Goal: Task Accomplishment & Management: Use online tool/utility

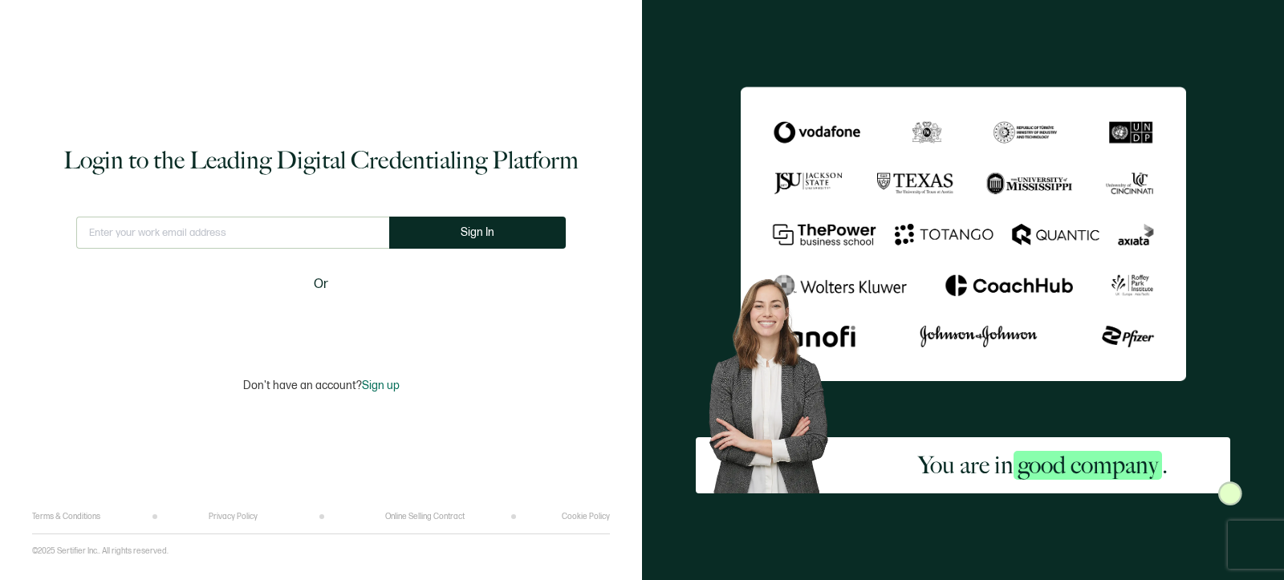
click at [322, 322] on div "Sign in with Google. Opens in new tab" at bounding box center [321, 322] width 185 height 35
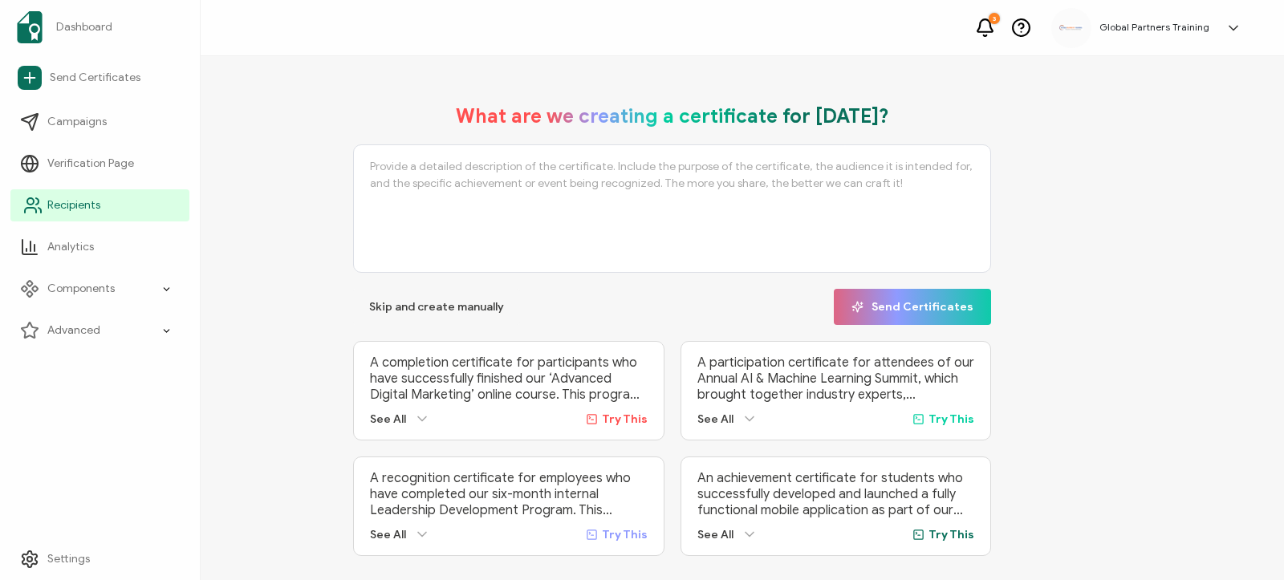
click at [59, 217] on link "Recipients" at bounding box center [99, 205] width 179 height 32
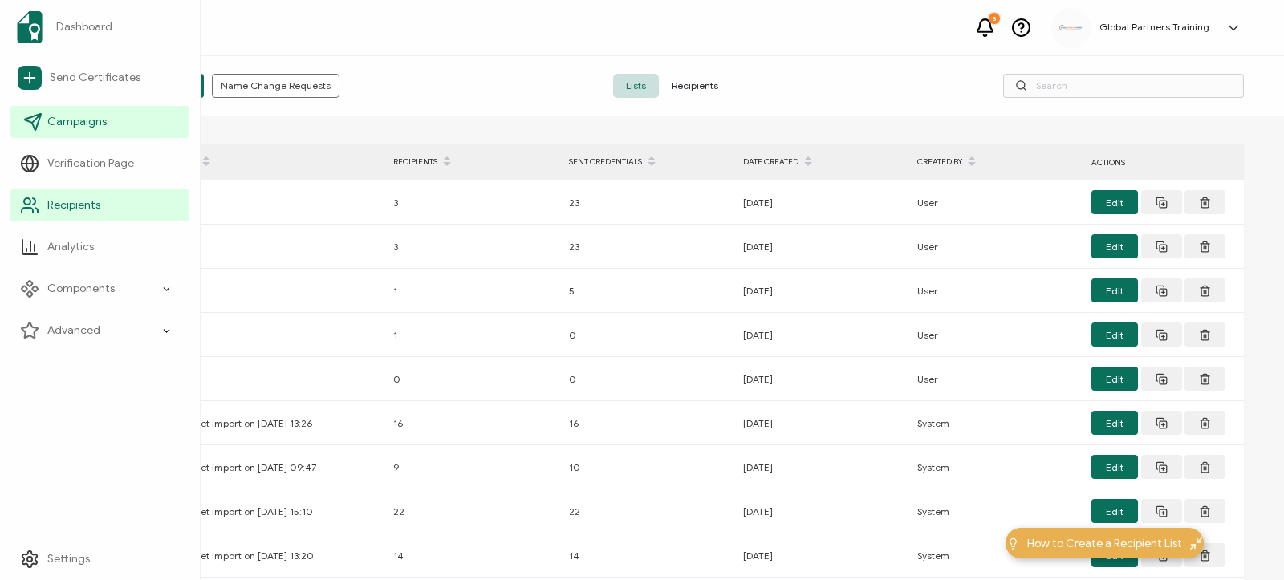
click at [87, 131] on link "Campaigns" at bounding box center [99, 122] width 179 height 32
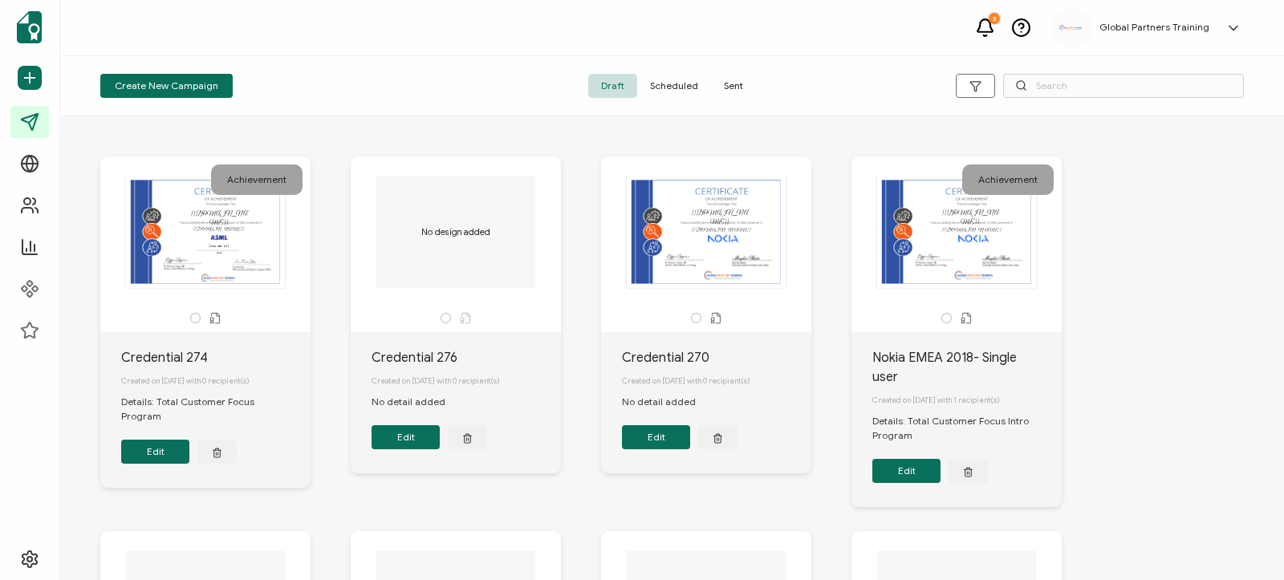
click at [736, 84] on span "Sent" at bounding box center [733, 86] width 45 height 24
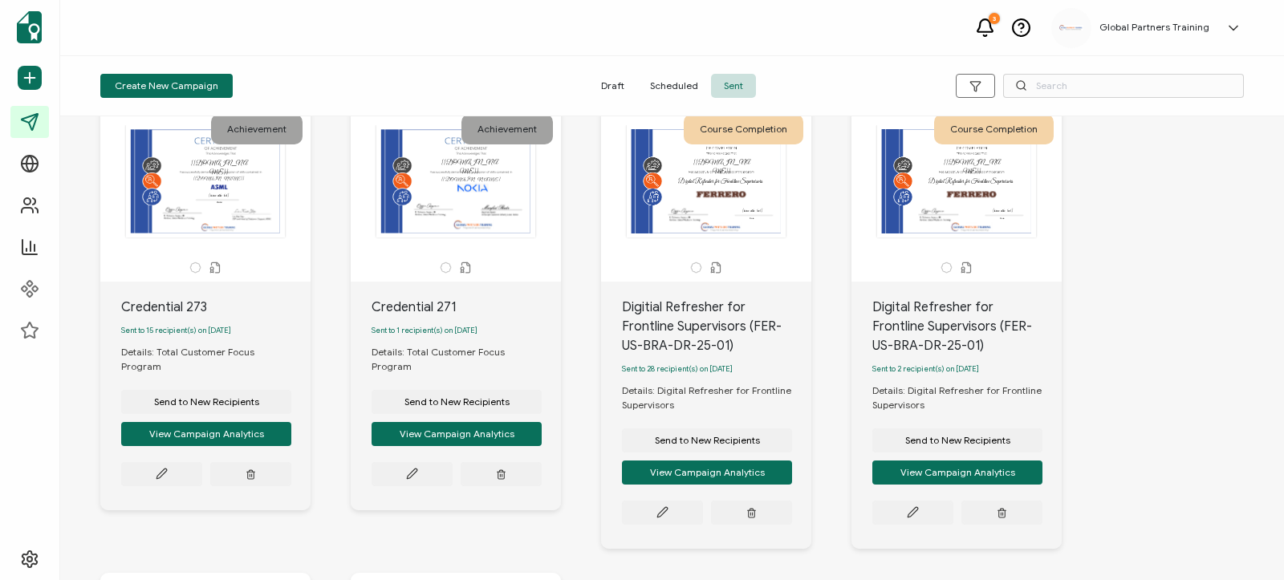
scroll to position [493, 0]
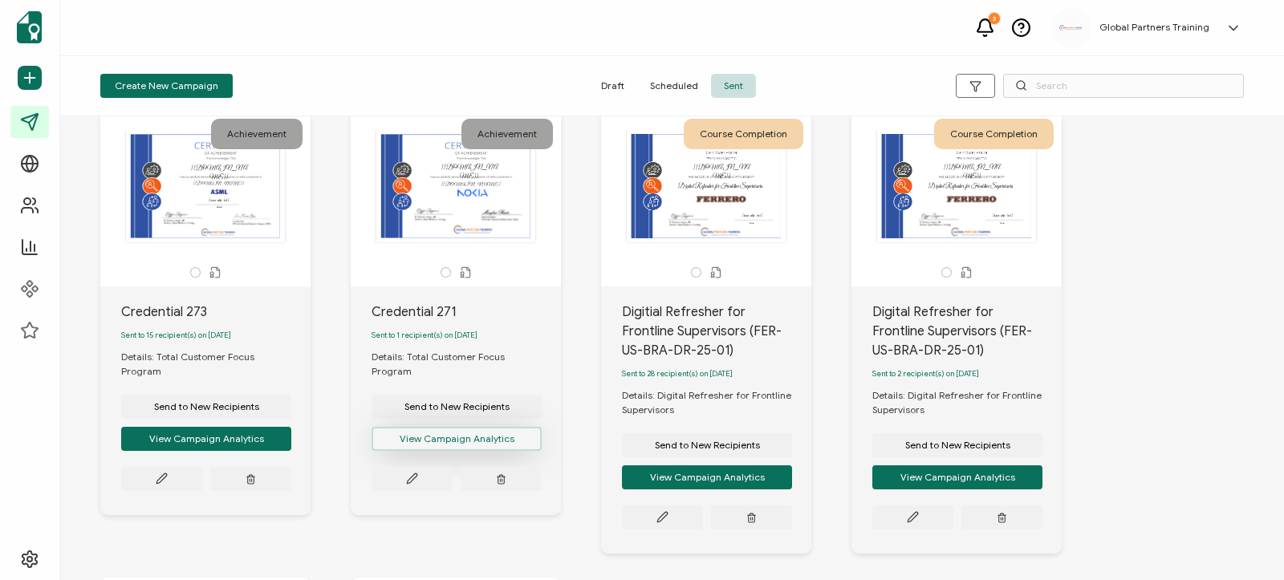
click at [291, 22] on button "View Campaign Analytics" at bounding box center [206, 10] width 170 height 24
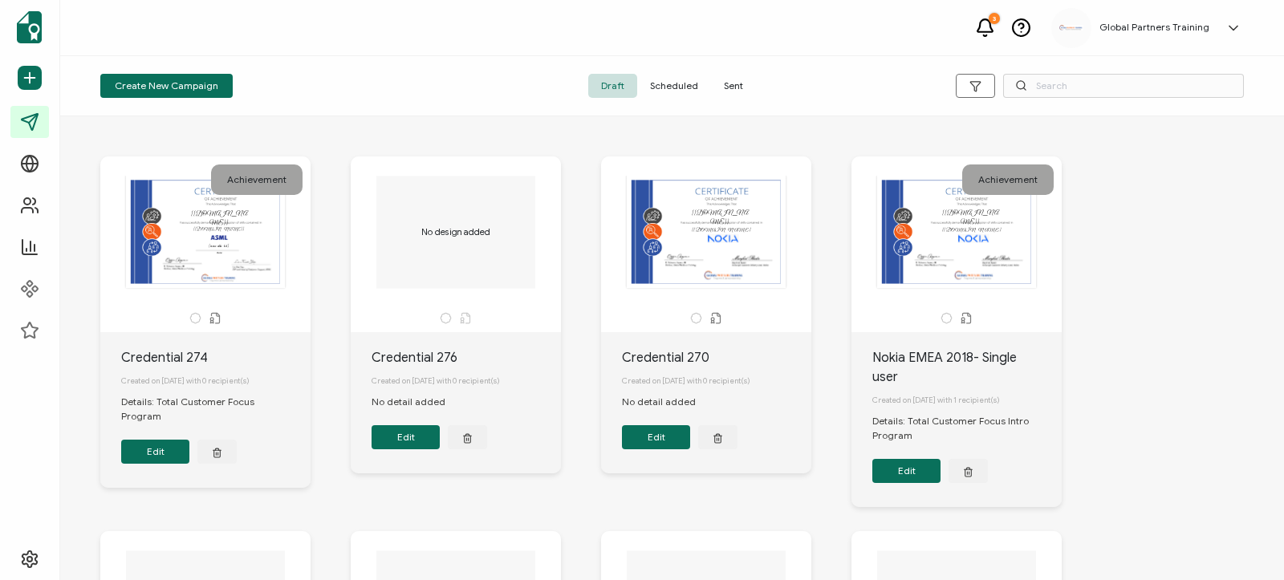
click at [730, 81] on span "Sent" at bounding box center [733, 86] width 45 height 24
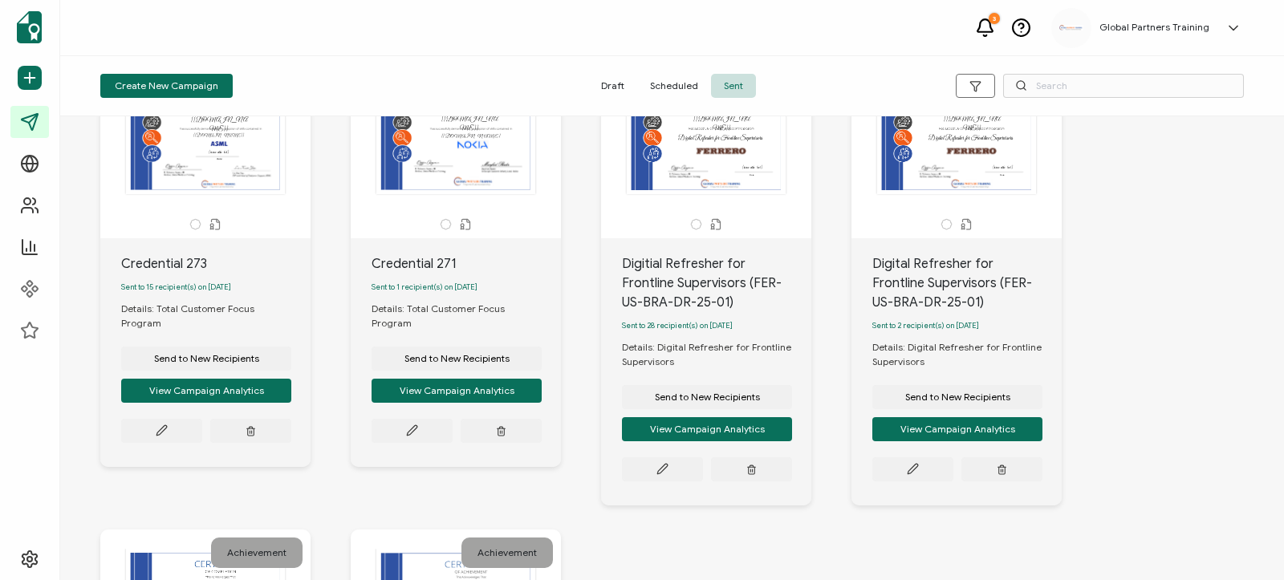
scroll to position [538, 0]
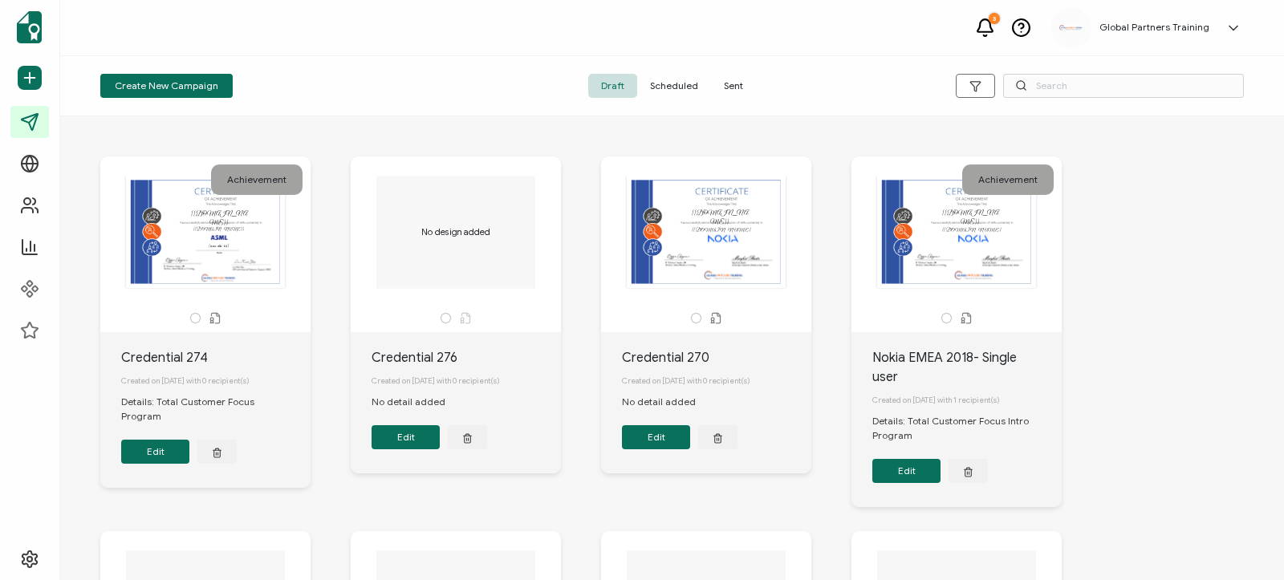
click at [735, 83] on span "Sent" at bounding box center [733, 86] width 45 height 24
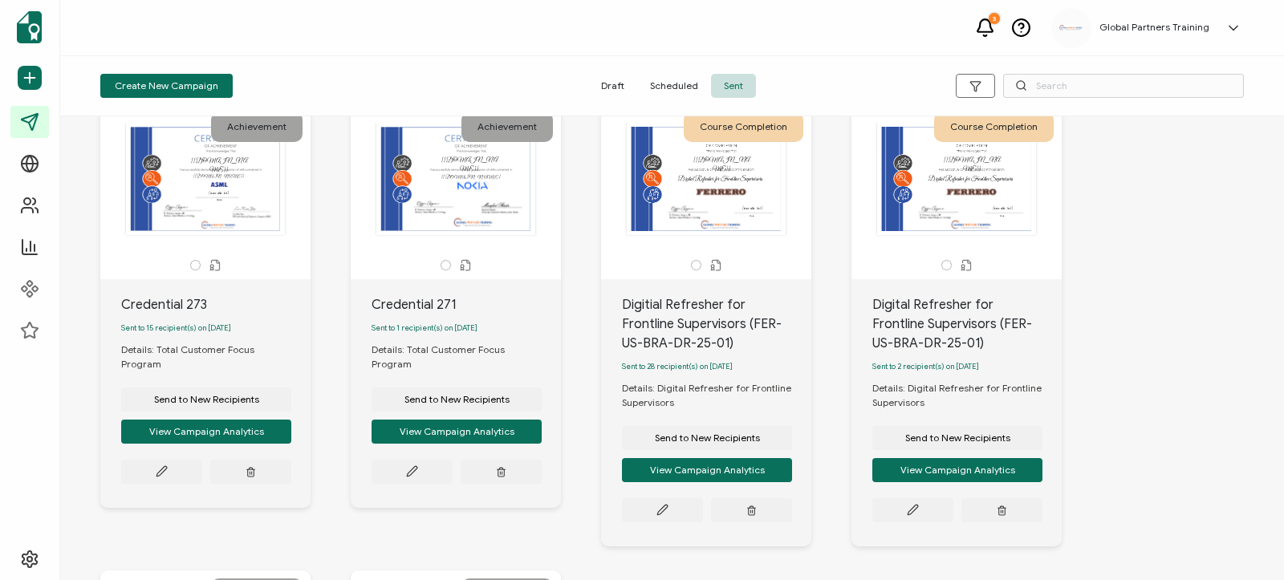
scroll to position [480, 0]
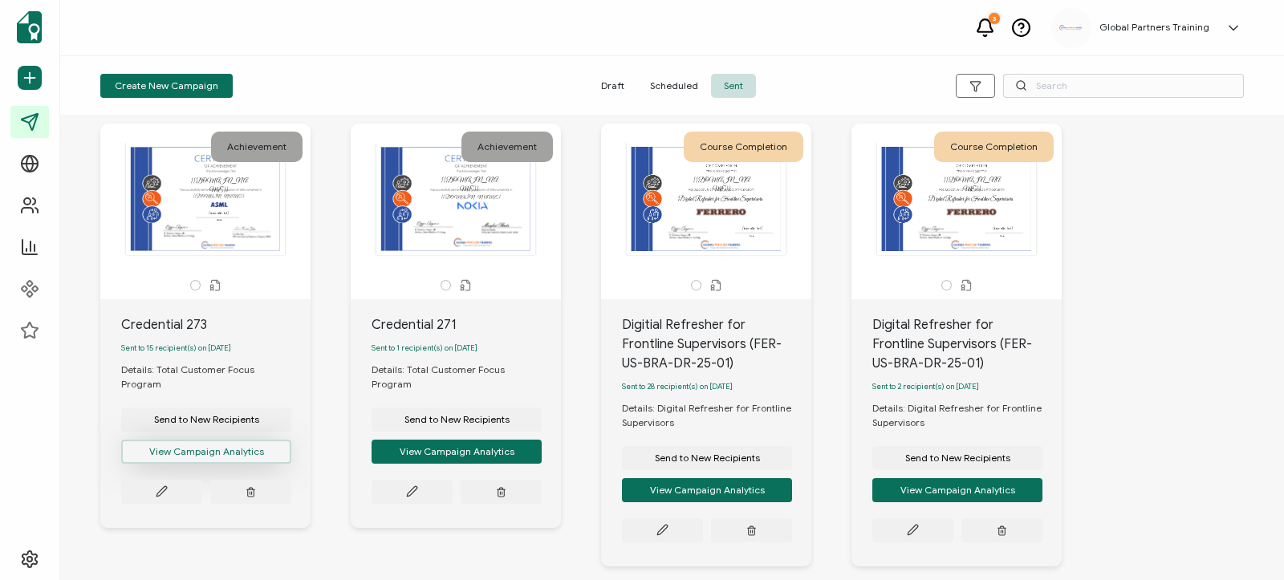
click at [193, 35] on button "View Campaign Analytics" at bounding box center [206, 23] width 170 height 24
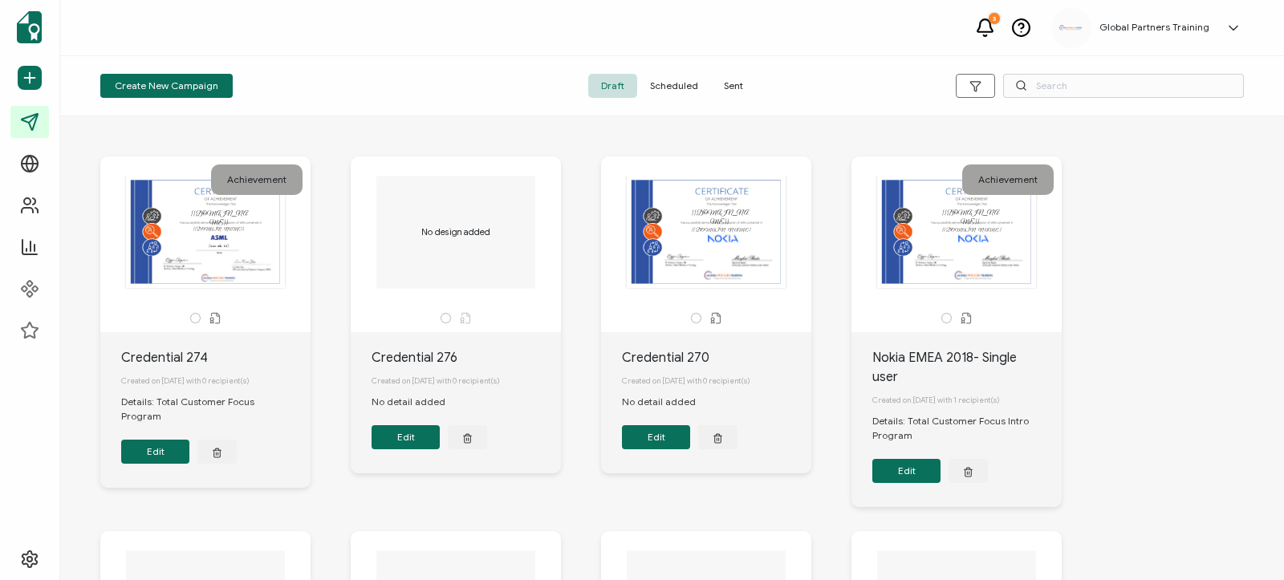
click at [755, 84] on div "Draft Scheduled Sent" at bounding box center [671, 86] width 381 height 24
drag, startPoint x: 734, startPoint y: 81, endPoint x: 762, endPoint y: 104, distance: 35.3
click at [734, 80] on span "Sent" at bounding box center [733, 86] width 45 height 24
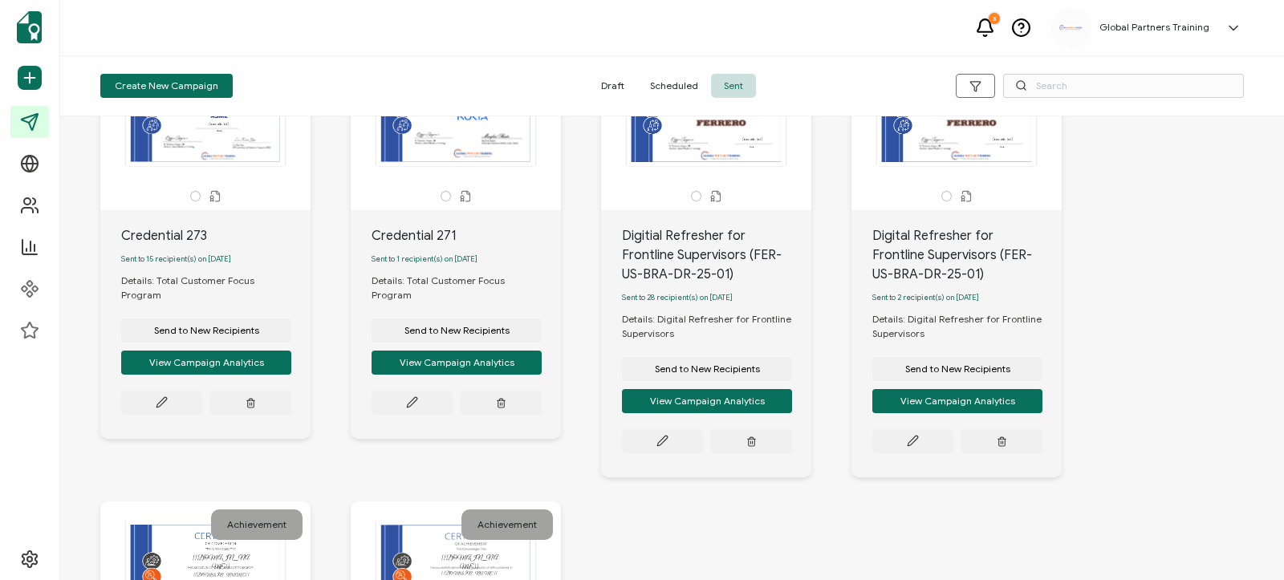
scroll to position [571, 0]
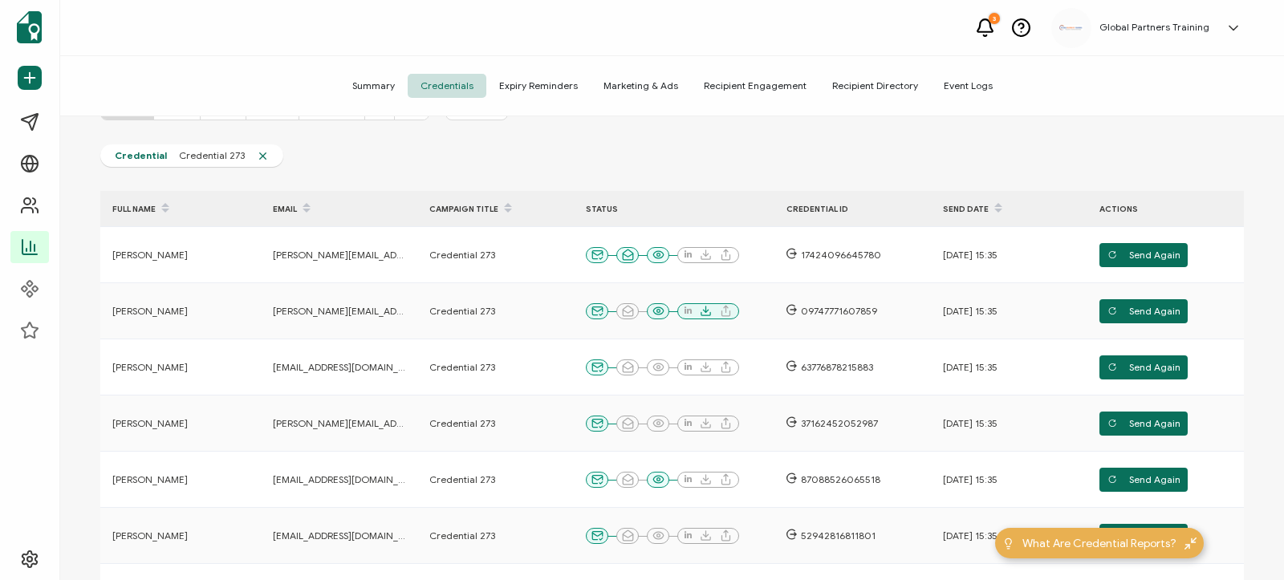
scroll to position [234, 0]
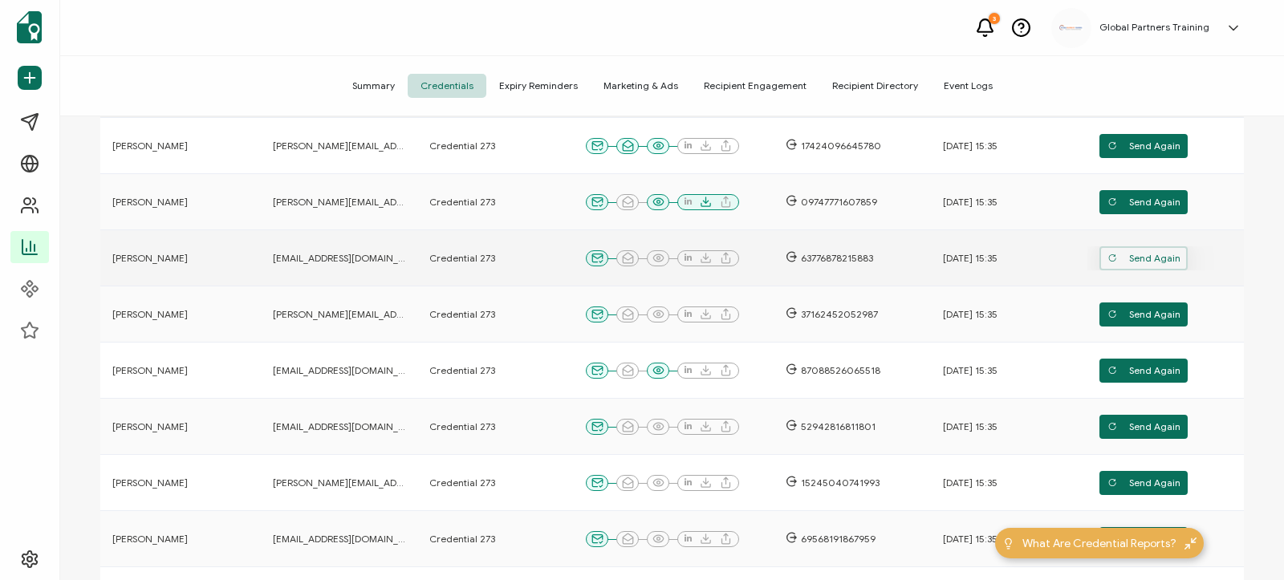
click at [1137, 158] on span "Send Again" at bounding box center [1143, 146] width 73 height 24
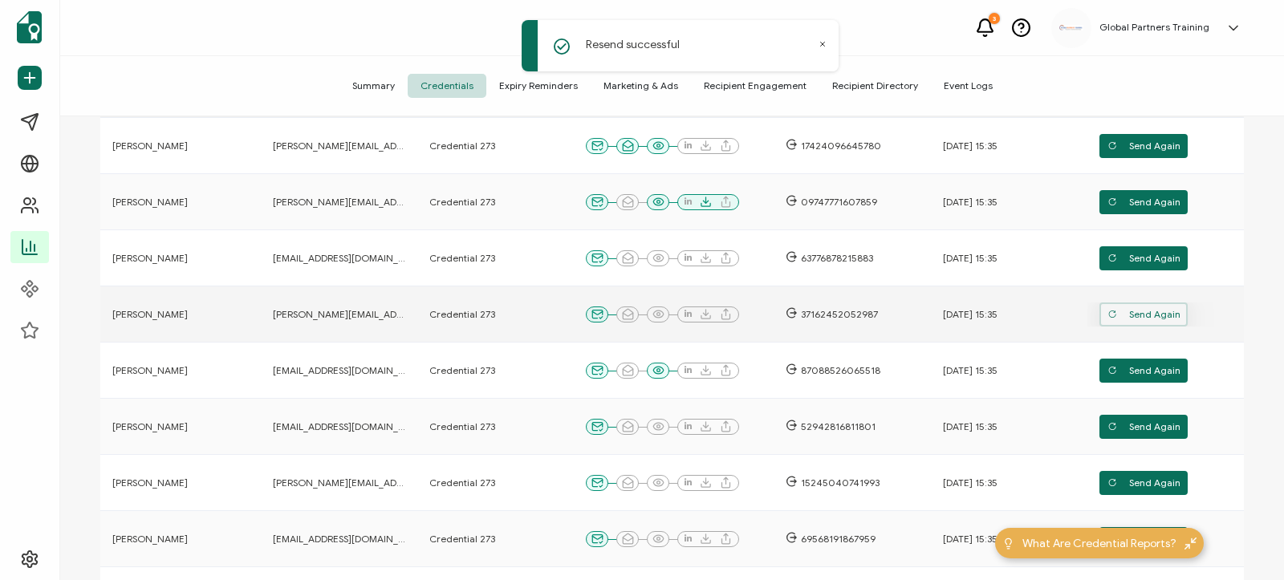
click at [1133, 214] on span "Send Again" at bounding box center [1143, 202] width 73 height 24
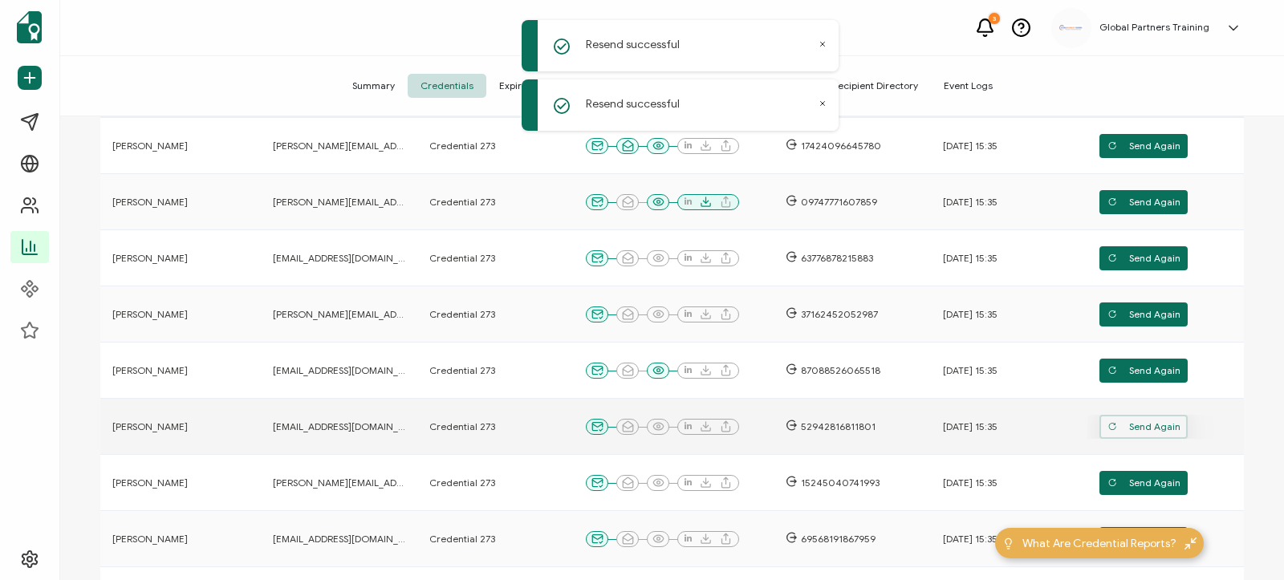
click at [1141, 214] on span "Send Again" at bounding box center [1143, 202] width 73 height 24
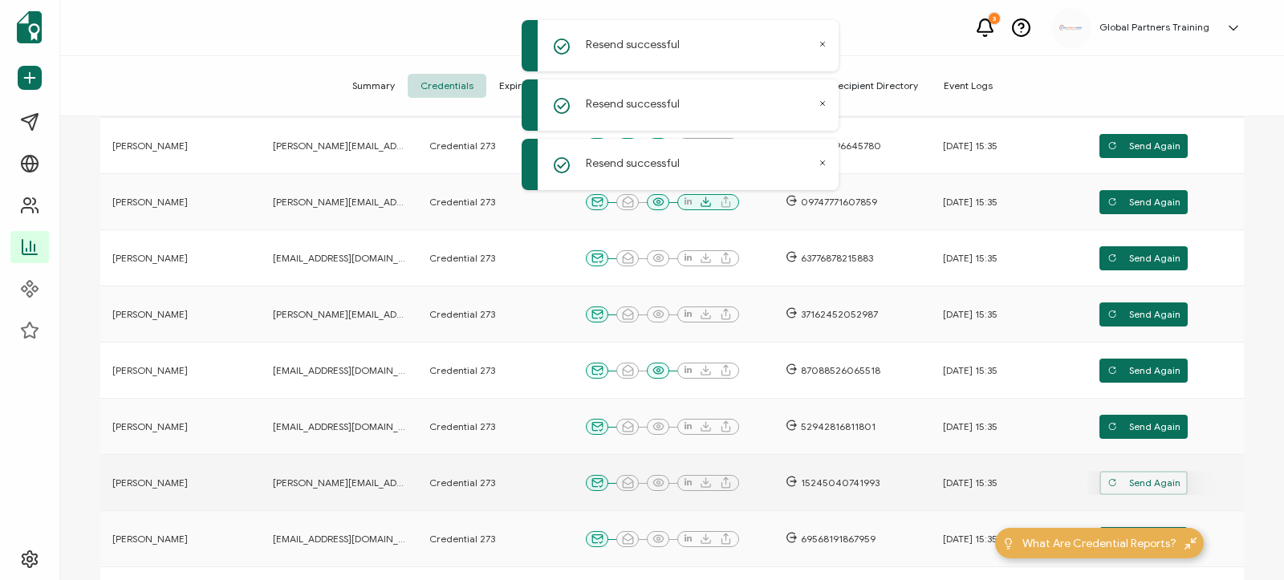
click at [1139, 158] on span "Send Again" at bounding box center [1143, 146] width 73 height 24
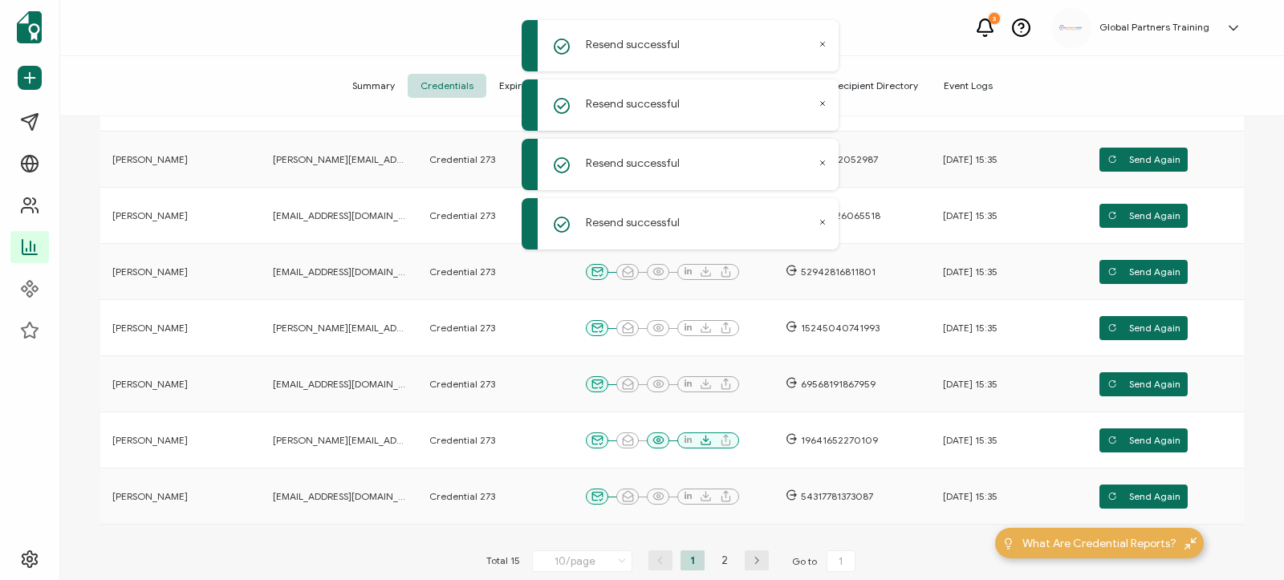
scroll to position [396, 0]
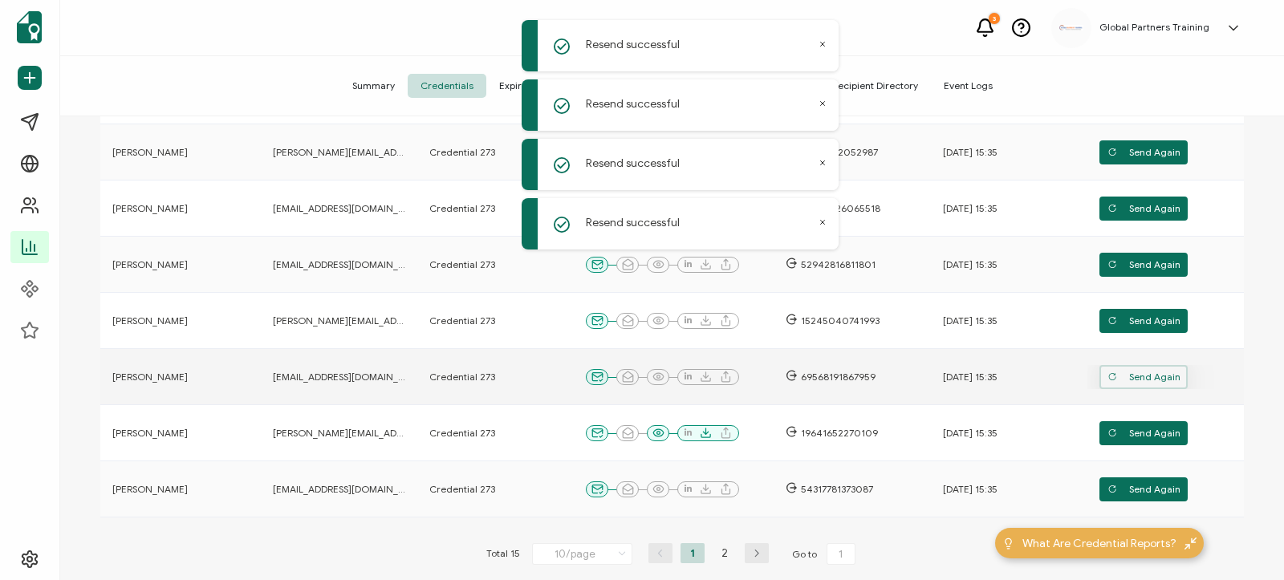
click at [1147, 52] on span "Send Again" at bounding box center [1143, 40] width 73 height 24
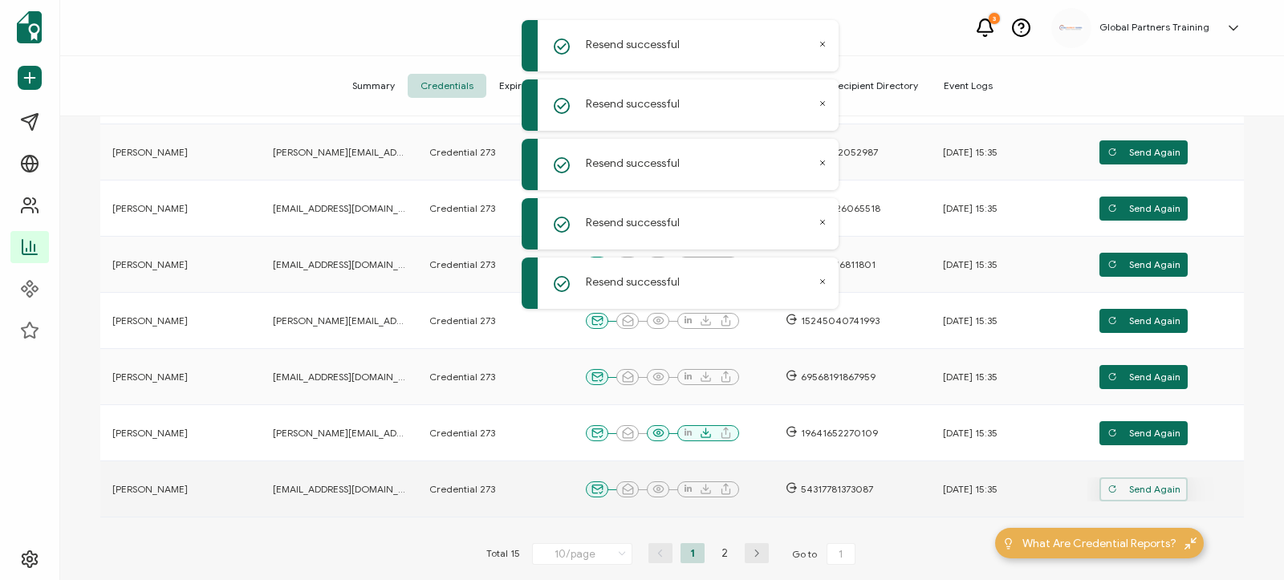
click at [1143, 52] on span "Send Again" at bounding box center [1143, 40] width 73 height 24
click at [725, 556] on li "2" at bounding box center [725, 553] width 24 height 20
type input "2"
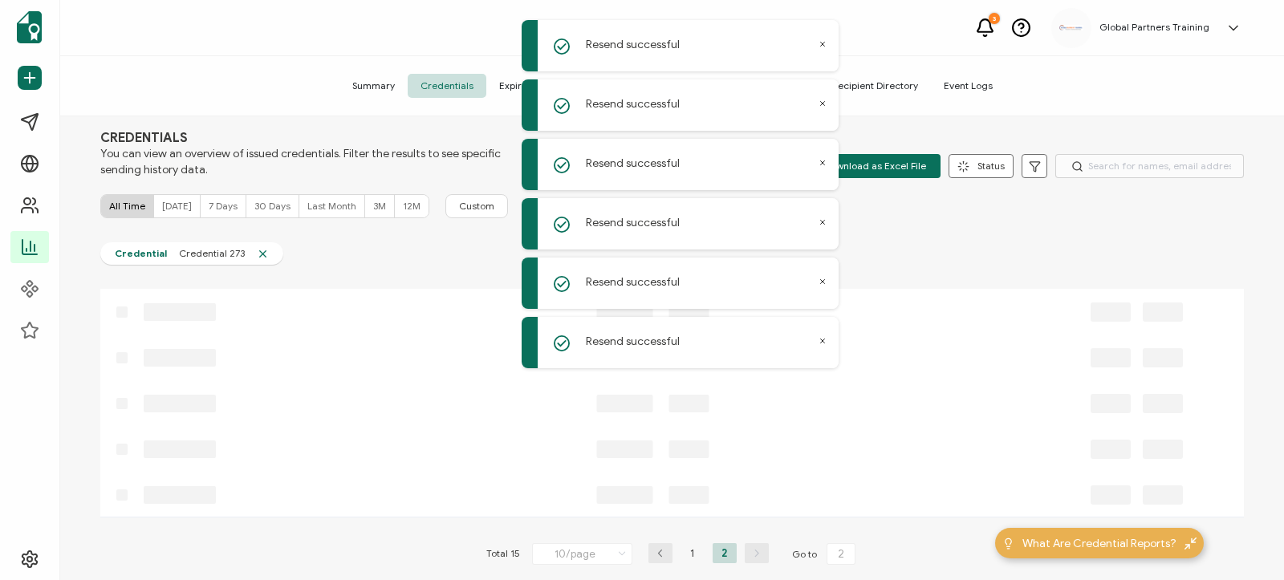
scroll to position [115, 0]
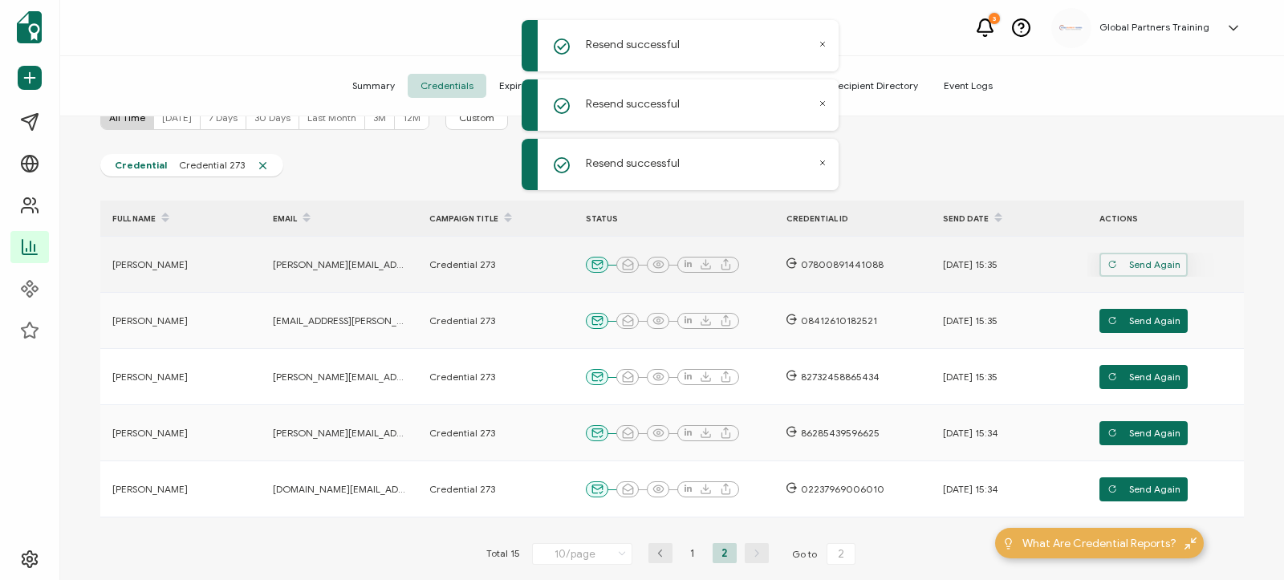
click at [1144, 263] on span "Send Again" at bounding box center [1143, 265] width 73 height 24
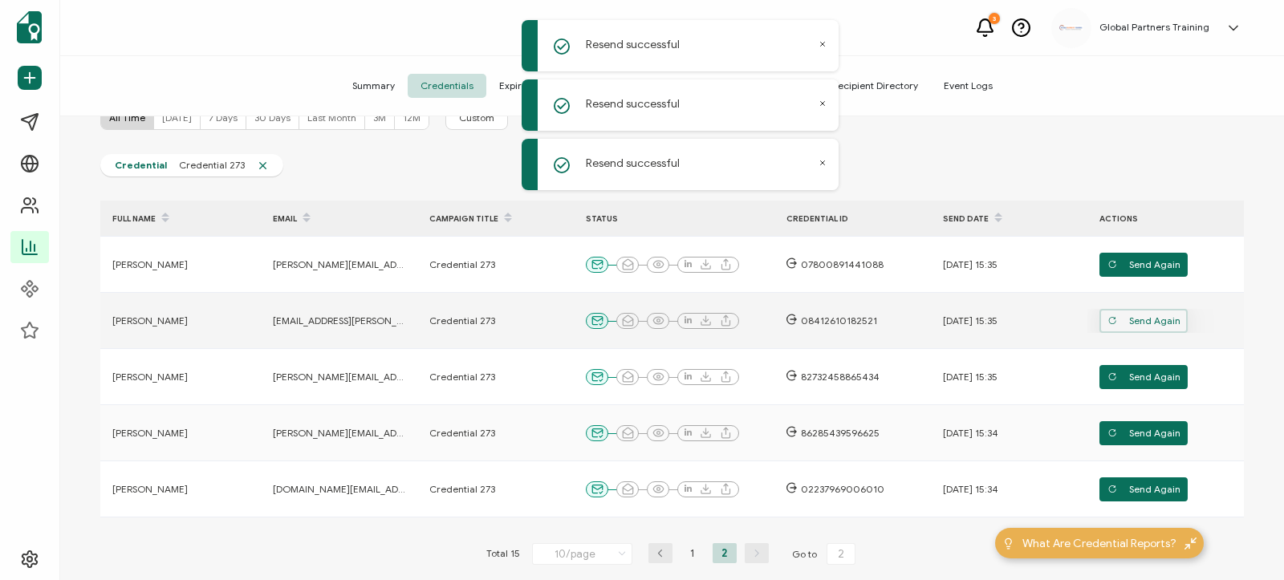
click at [1146, 319] on span "Send Again" at bounding box center [1143, 321] width 73 height 24
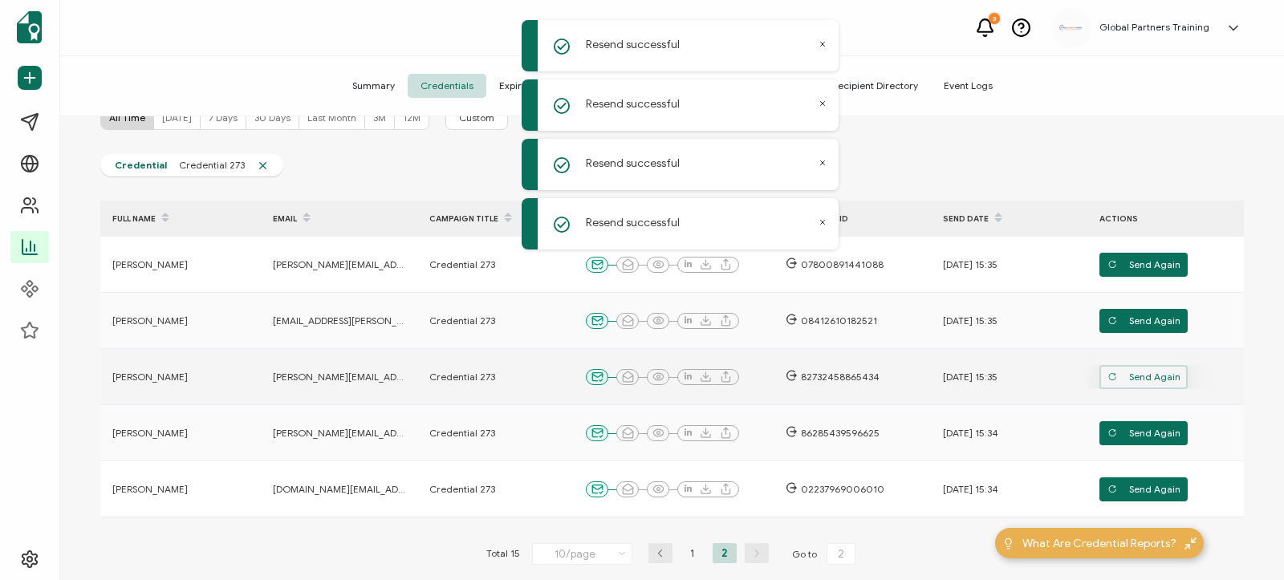
click at [1143, 277] on span "Send Again" at bounding box center [1143, 265] width 73 height 24
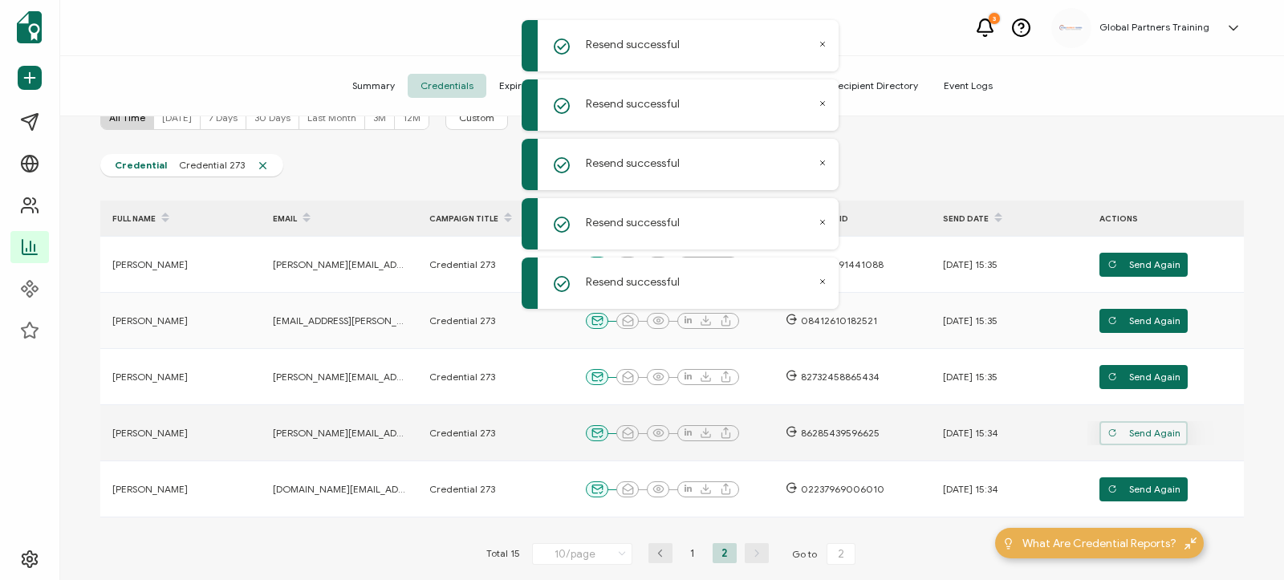
click at [1147, 333] on span "Send Again" at bounding box center [1143, 321] width 73 height 24
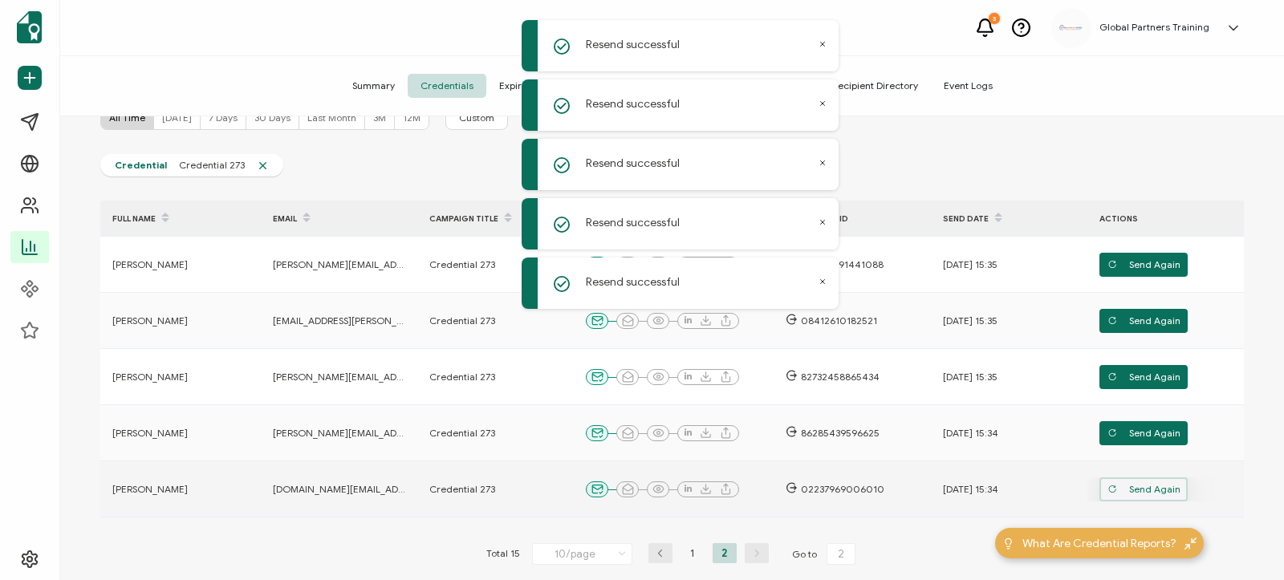
click at [1144, 277] on span "Send Again" at bounding box center [1143, 265] width 73 height 24
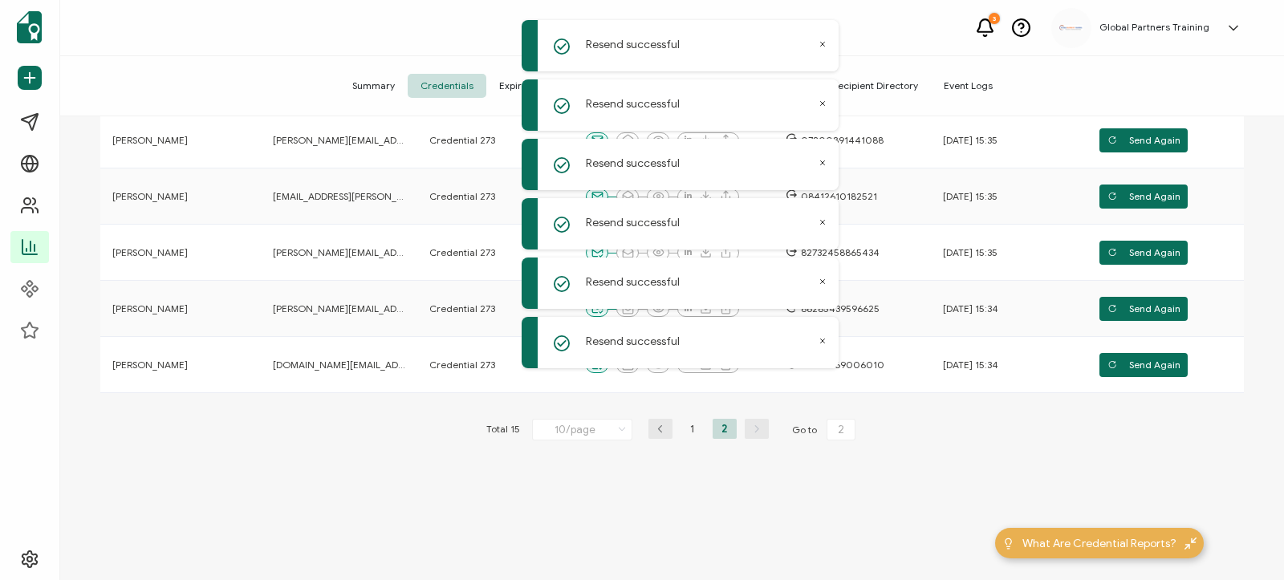
scroll to position [253, 0]
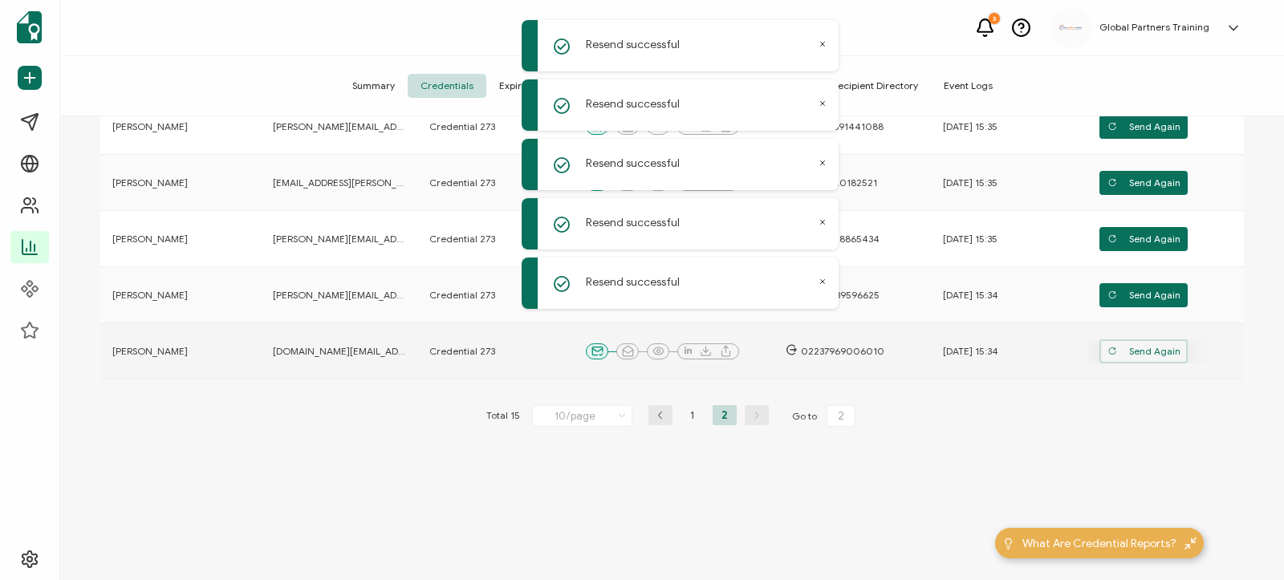
click at [1134, 139] on span "Send Again" at bounding box center [1143, 127] width 73 height 24
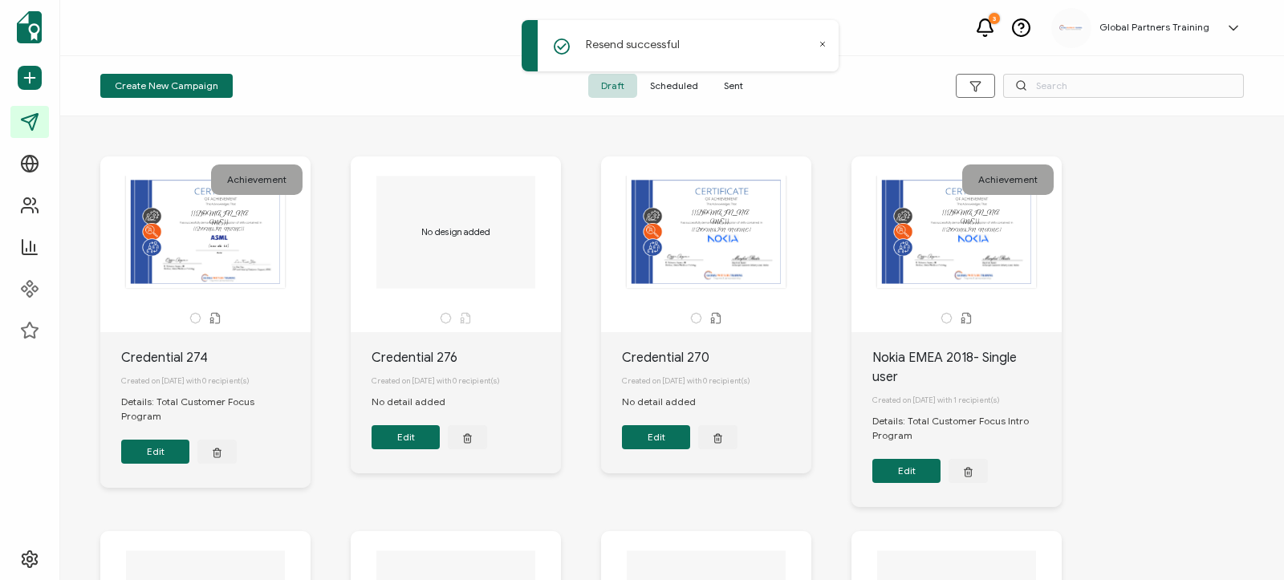
click at [729, 83] on span "Sent" at bounding box center [733, 86] width 45 height 24
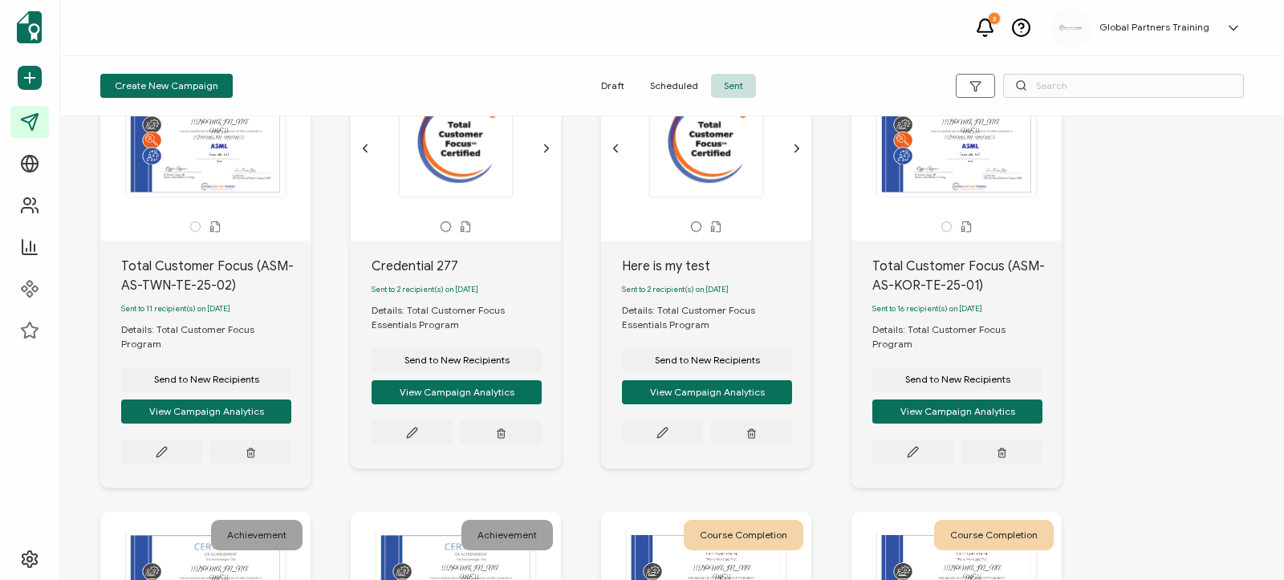
scroll to position [89, 0]
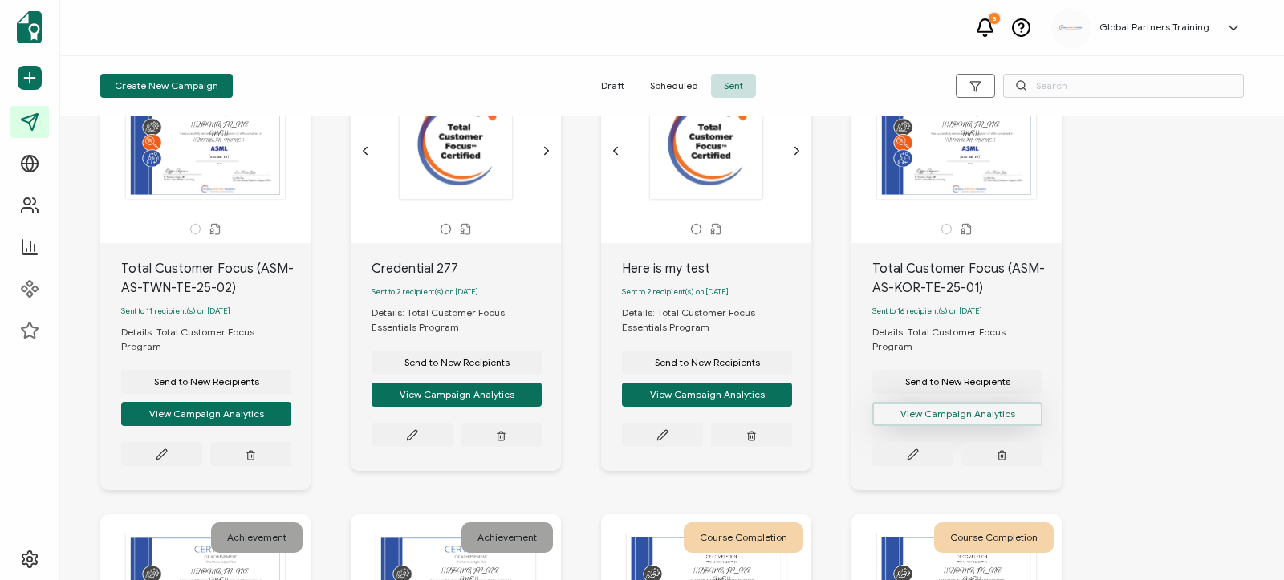
click at [291, 402] on button "View Campaign Analytics" at bounding box center [206, 414] width 170 height 24
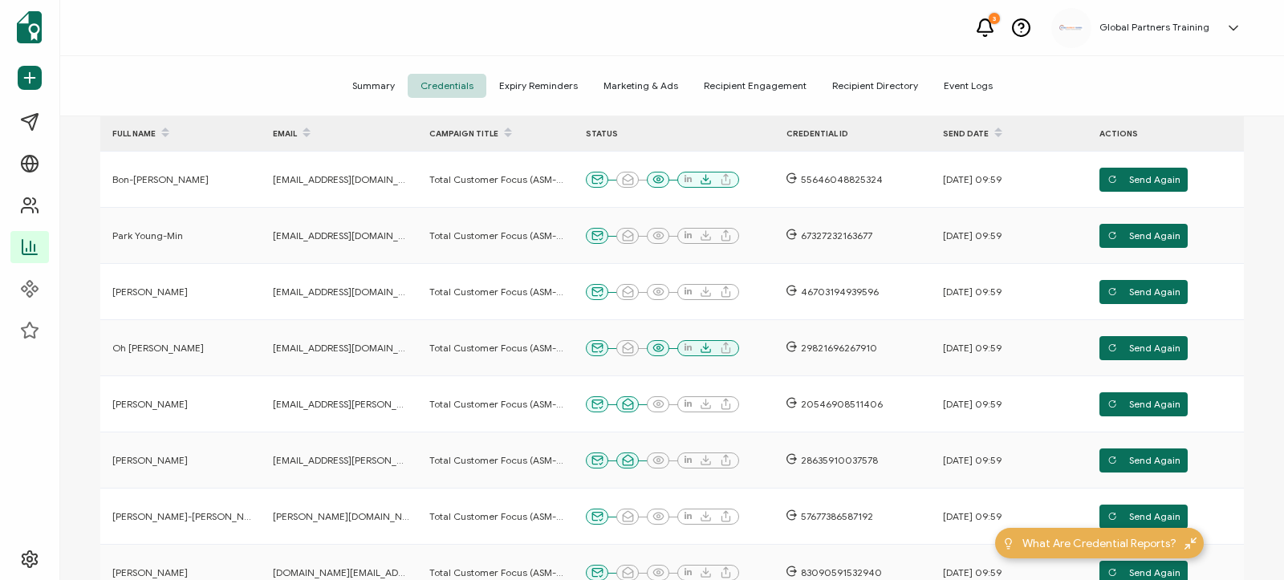
scroll to position [213, 0]
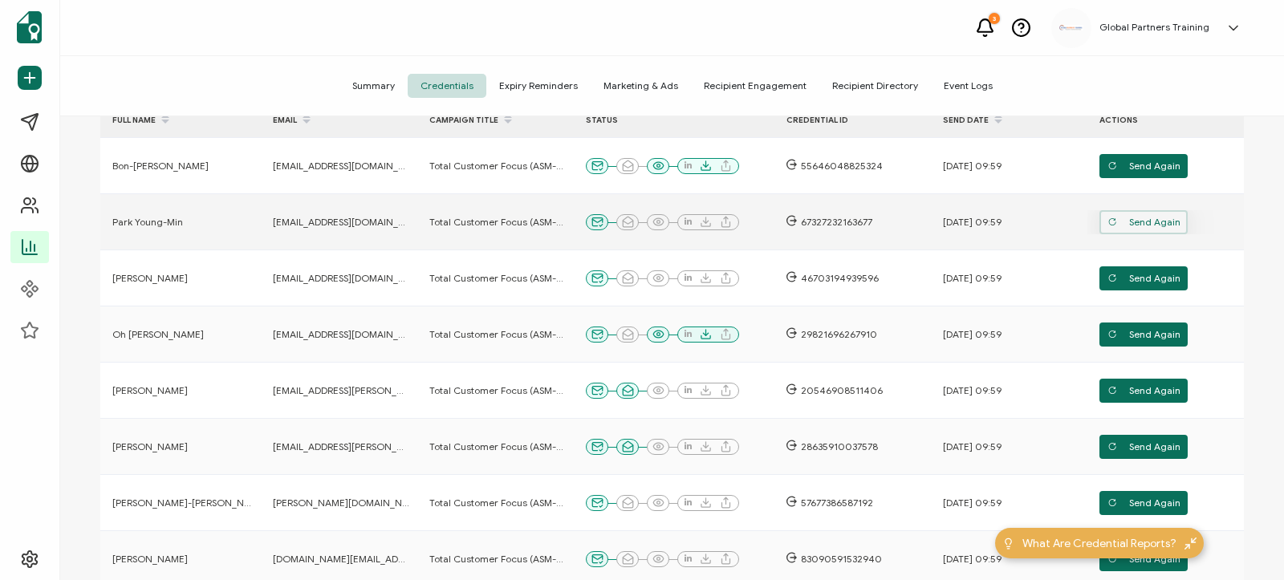
click at [1160, 222] on span "Send Again" at bounding box center [1143, 222] width 73 height 24
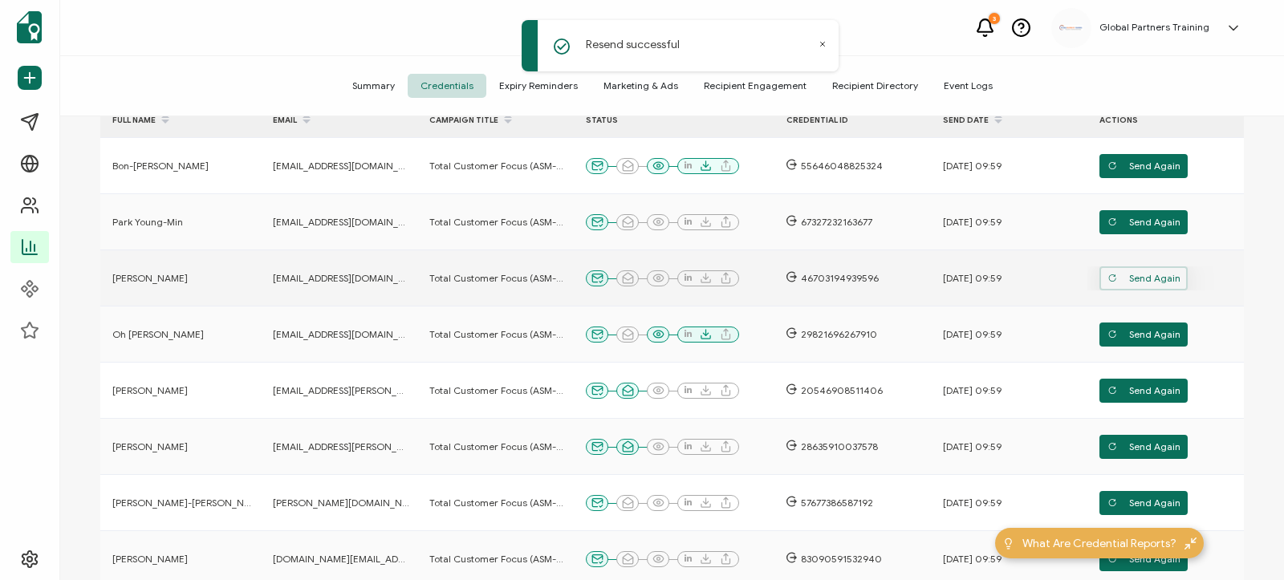
click at [1144, 178] on span "Send Again" at bounding box center [1143, 166] width 73 height 24
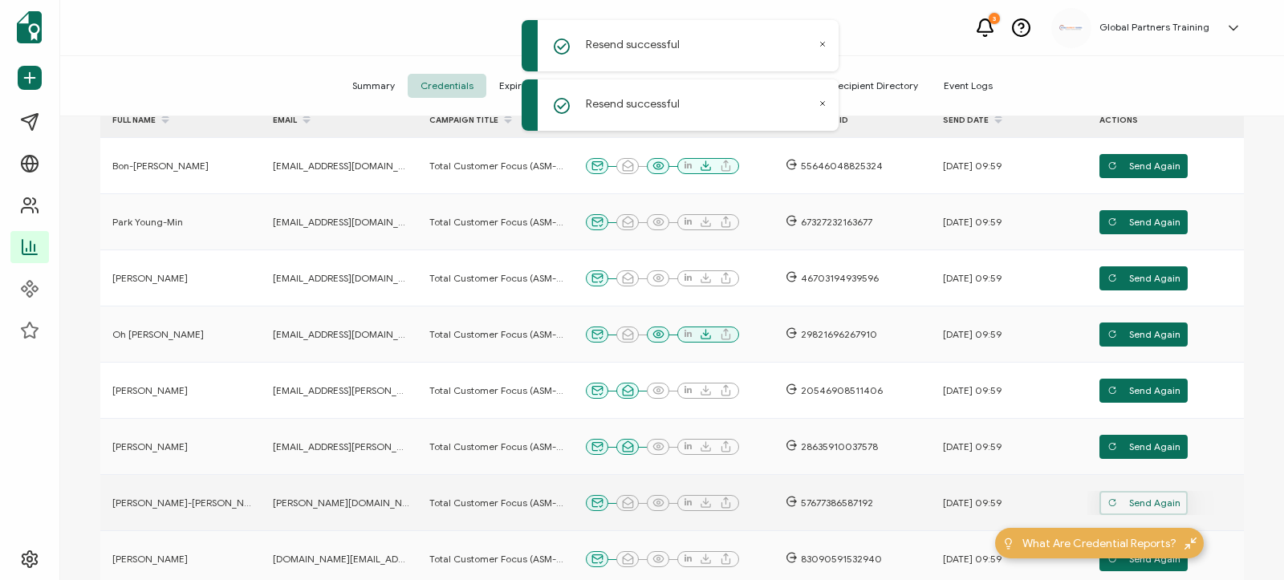
click at [1149, 178] on span "Send Again" at bounding box center [1143, 166] width 73 height 24
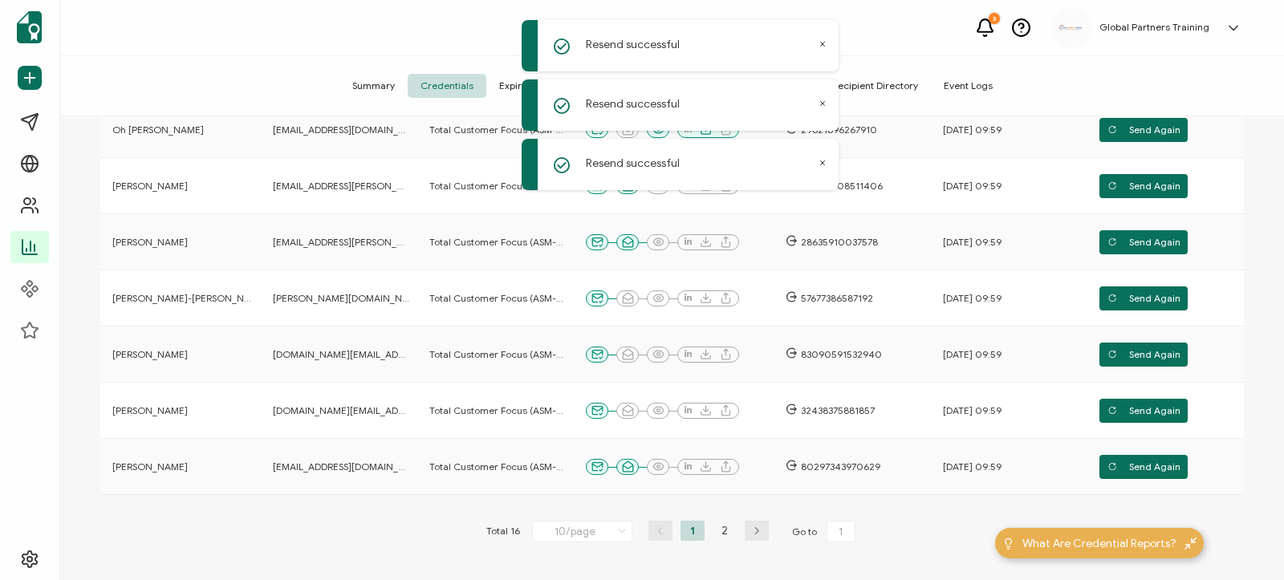
scroll to position [420, 0]
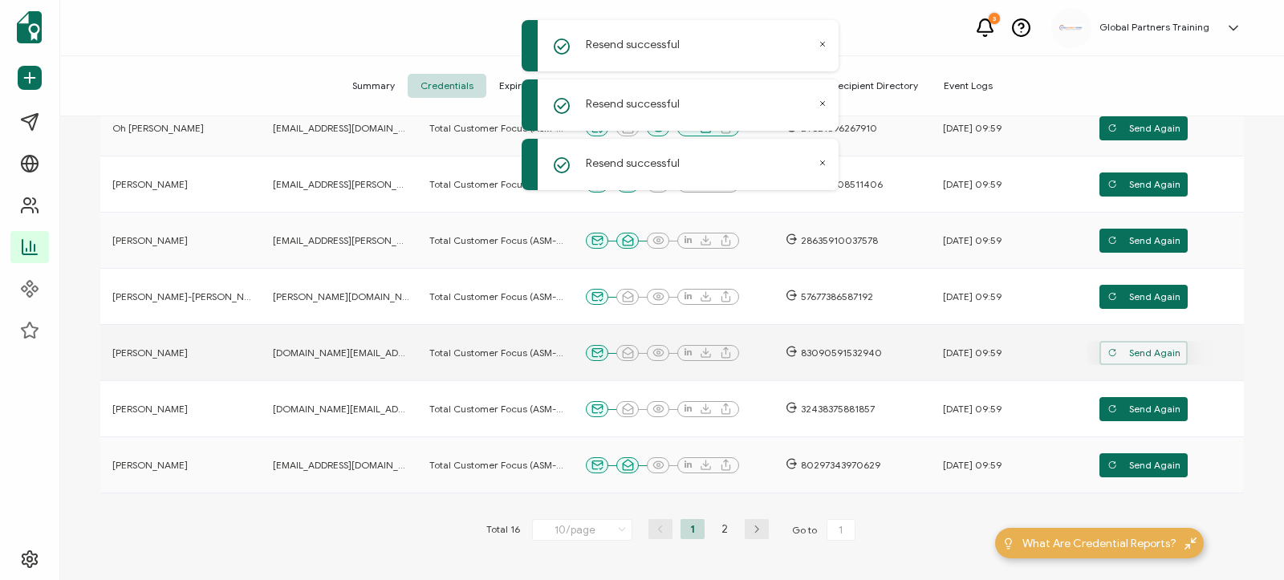
click at [1124, 28] on span "Send Again" at bounding box center [1143, 16] width 73 height 24
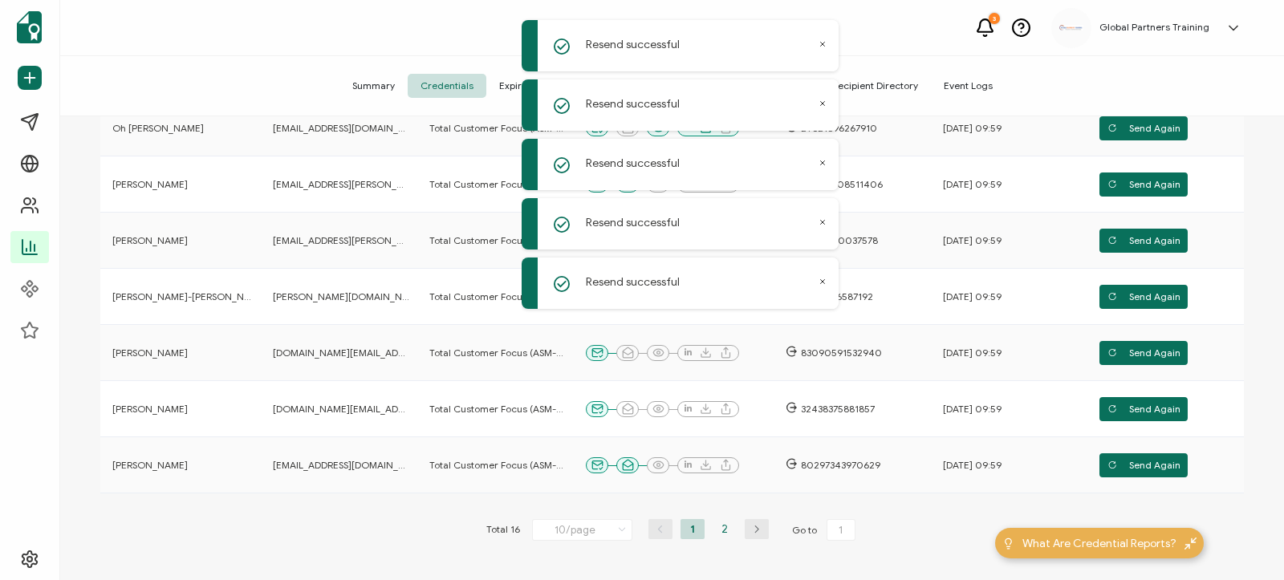
click at [726, 534] on li "2" at bounding box center [725, 529] width 24 height 20
type input "2"
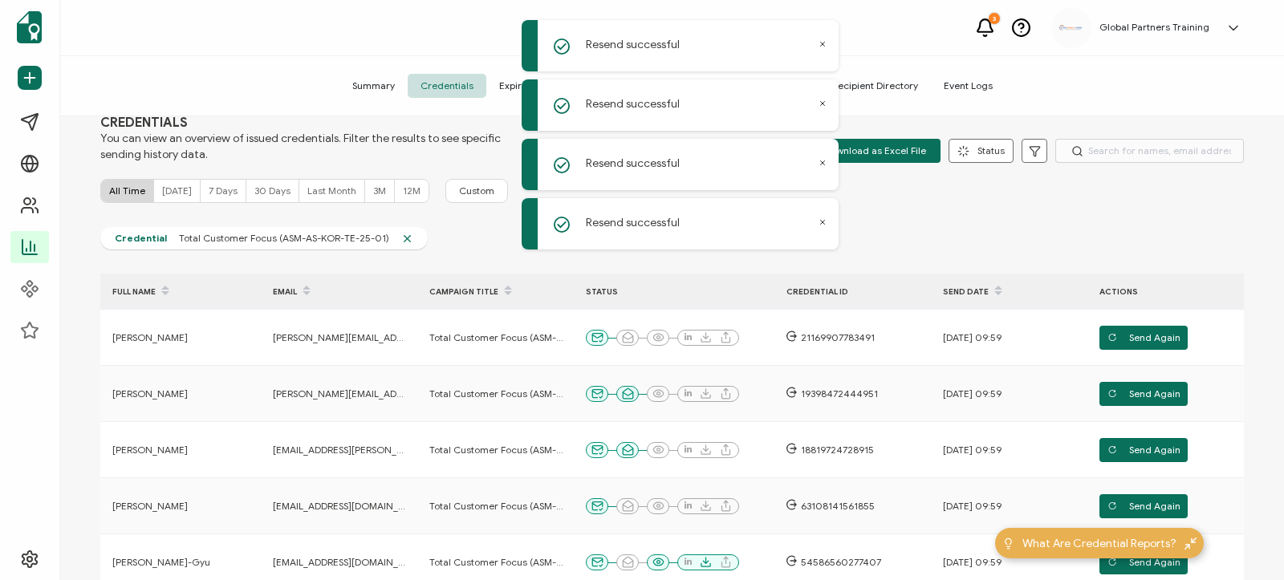
scroll to position [34, 0]
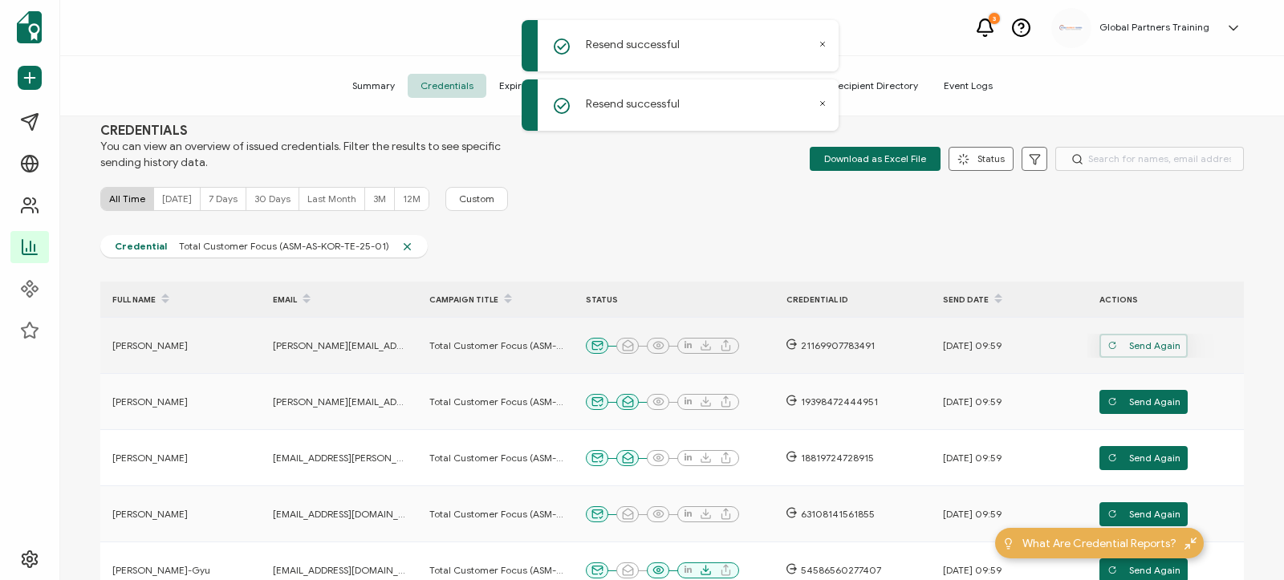
click at [1143, 347] on span "Send Again" at bounding box center [1143, 346] width 73 height 24
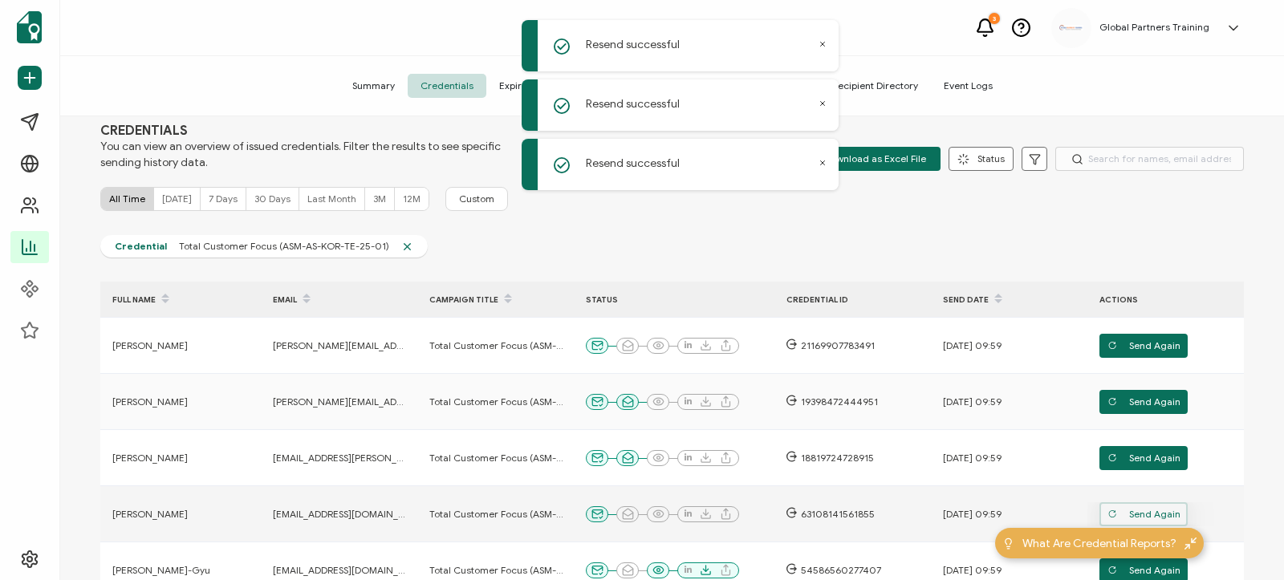
click at [1144, 414] on span "Send Again" at bounding box center [1143, 402] width 73 height 24
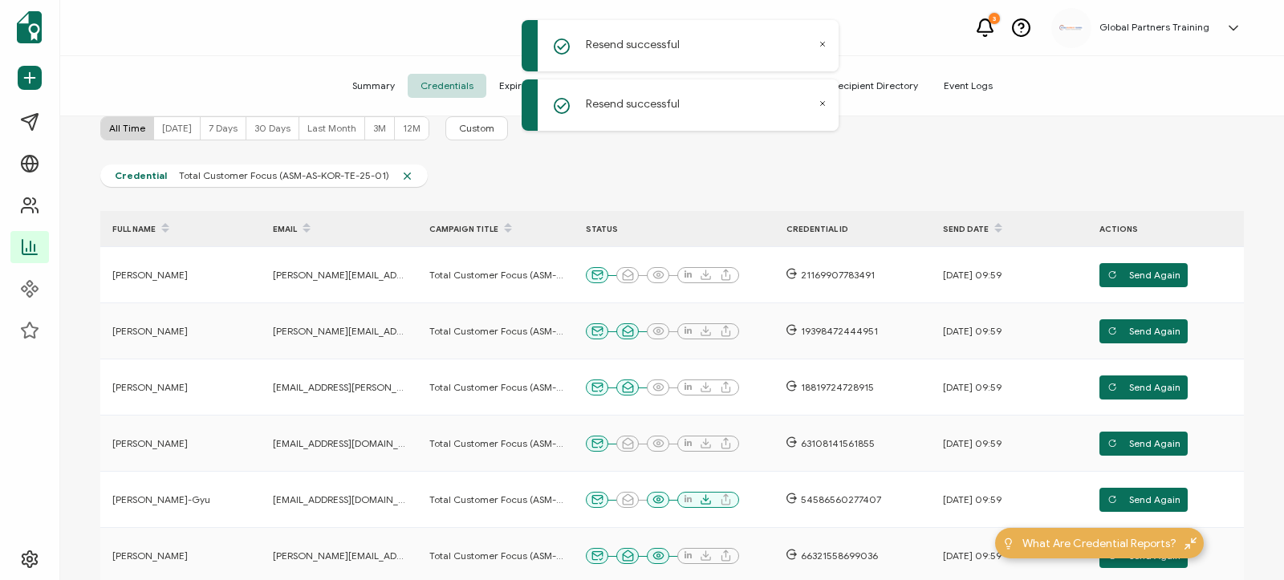
scroll to position [103, 0]
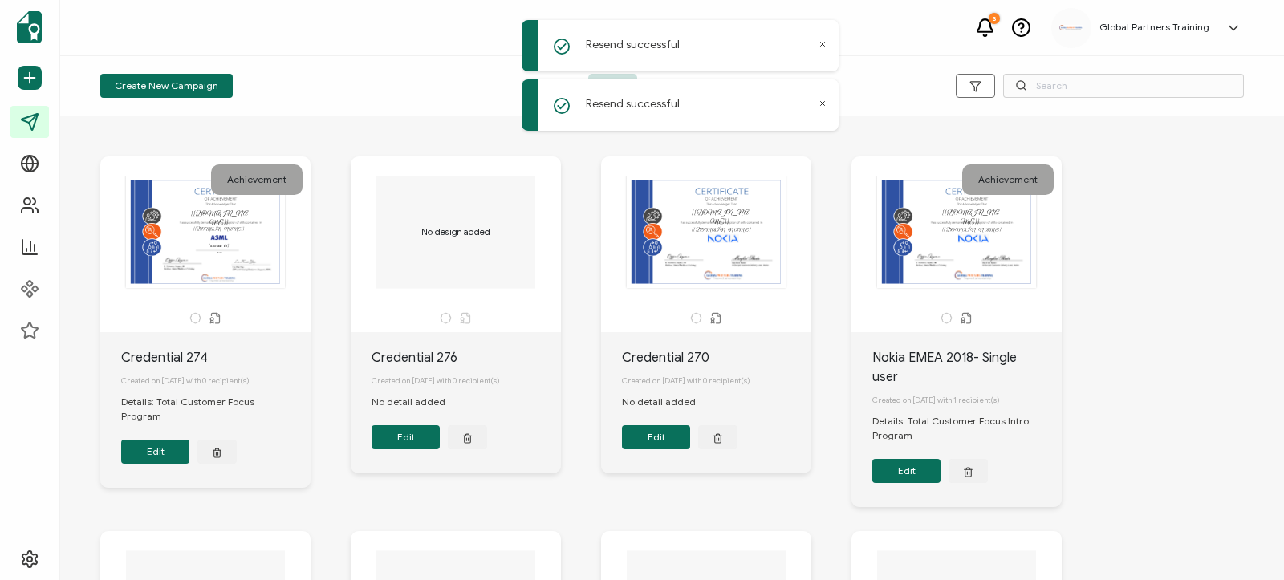
click at [818, 45] on div "Resend successful" at bounding box center [680, 45] width 317 height 51
click at [822, 49] on div "Resend successful" at bounding box center [680, 45] width 317 height 51
click at [822, 45] on icon at bounding box center [823, 45] width 4 height 4
click at [823, 47] on icon at bounding box center [822, 44] width 8 height 8
click at [733, 79] on span "Sent" at bounding box center [733, 86] width 45 height 24
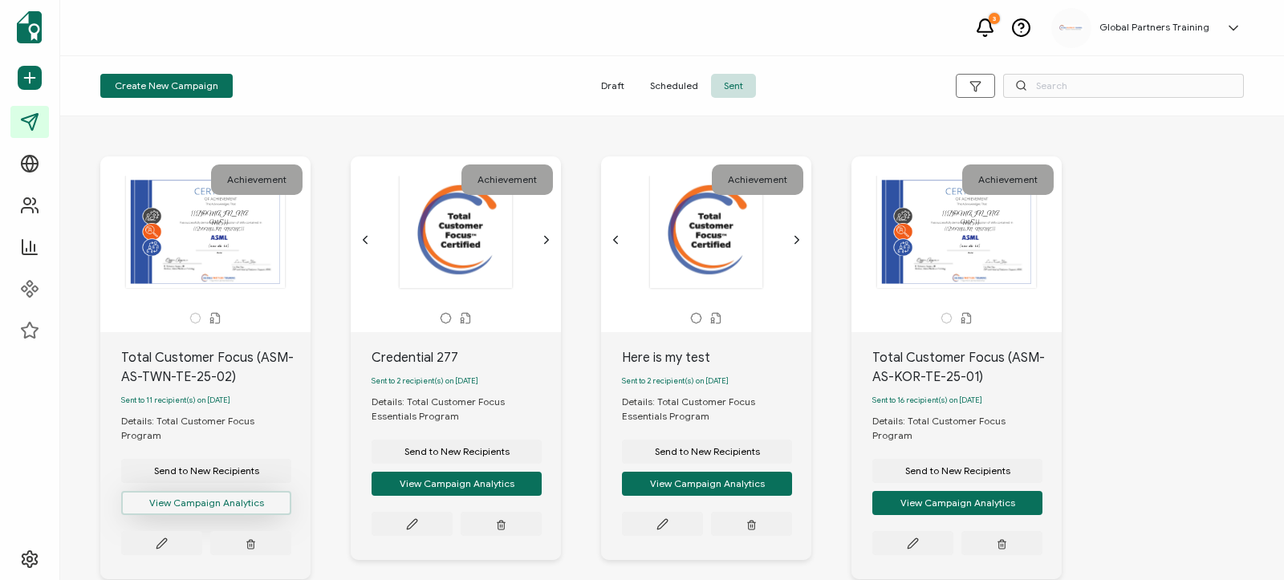
click at [205, 493] on button "View Campaign Analytics" at bounding box center [206, 503] width 170 height 24
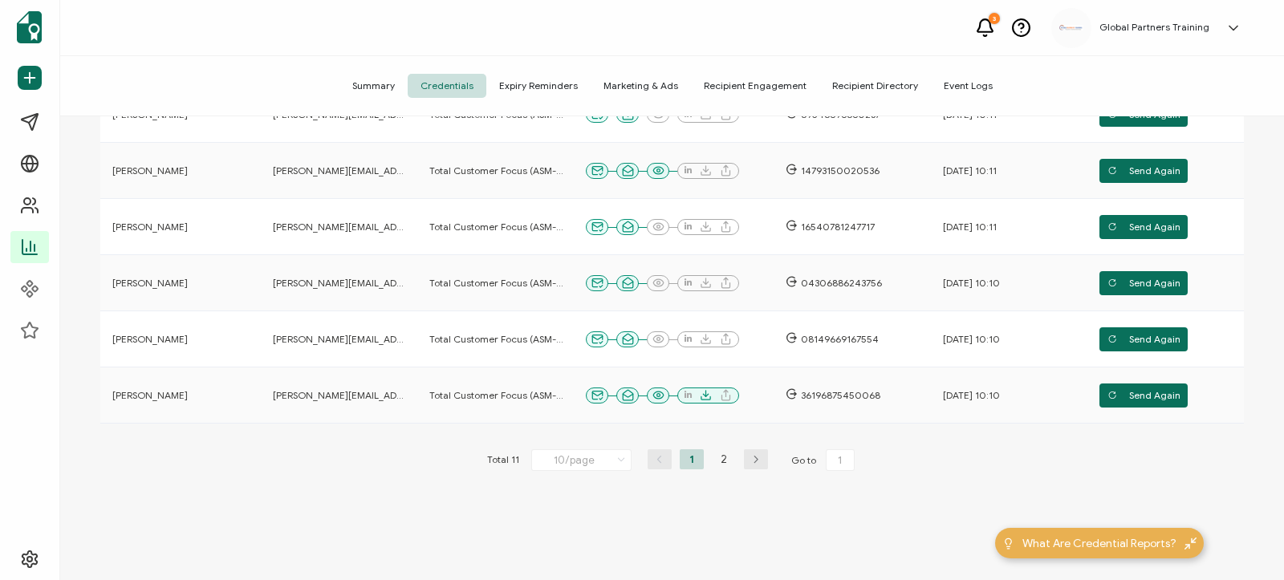
scroll to position [493, 0]
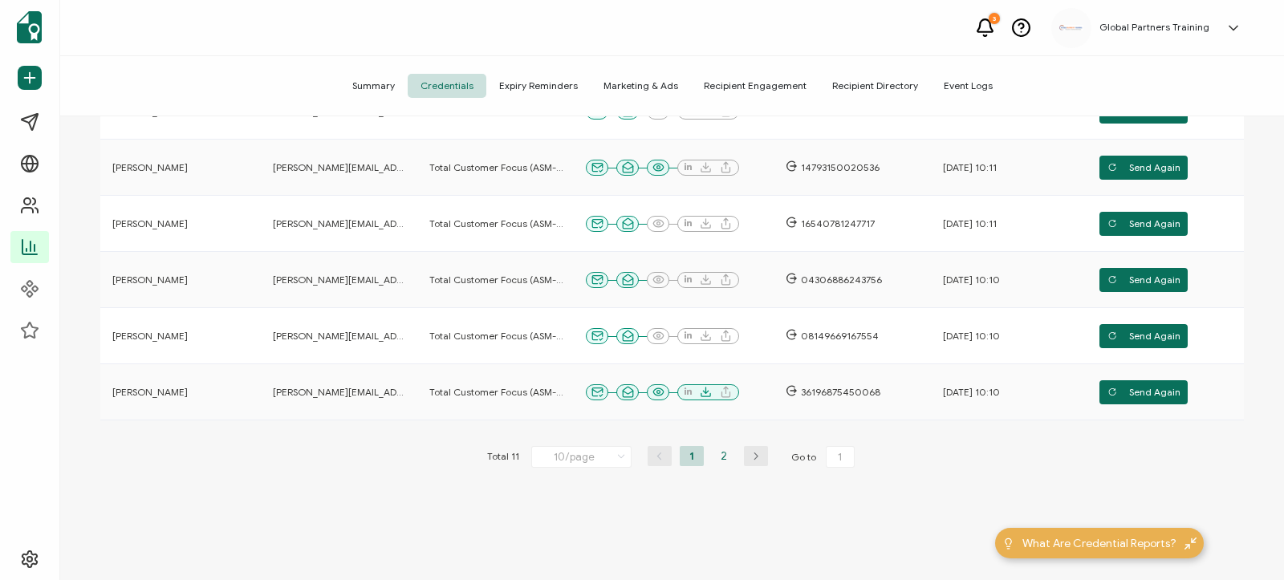
click at [722, 451] on li "2" at bounding box center [724, 456] width 24 height 20
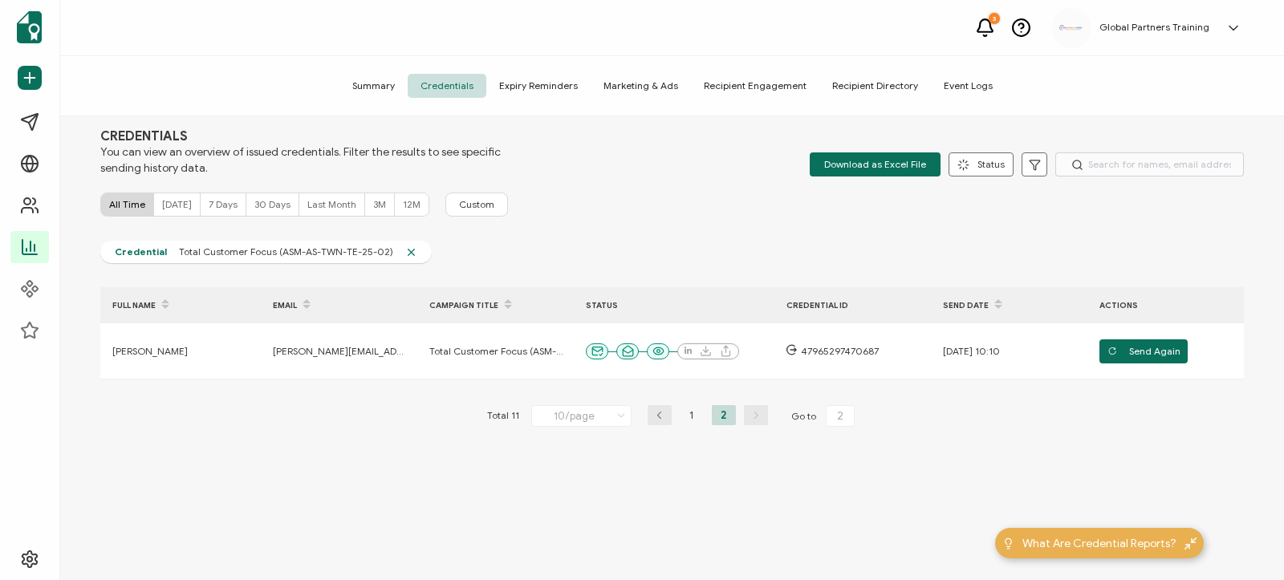
scroll to position [0, 0]
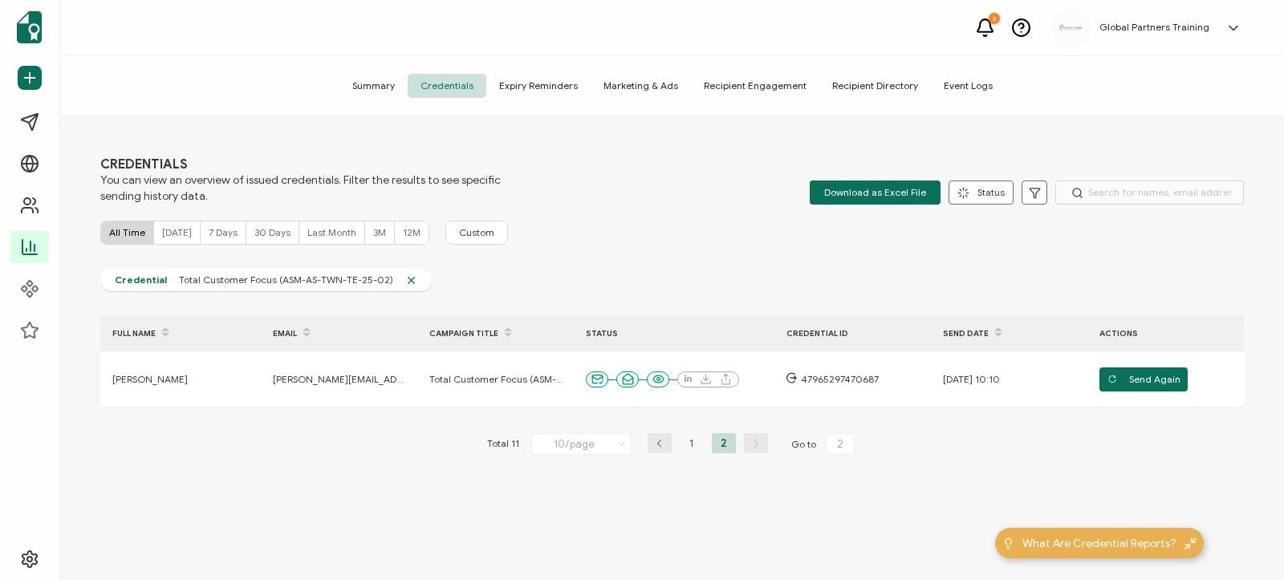
click at [692, 443] on li "1" at bounding box center [692, 443] width 24 height 20
type input "1"
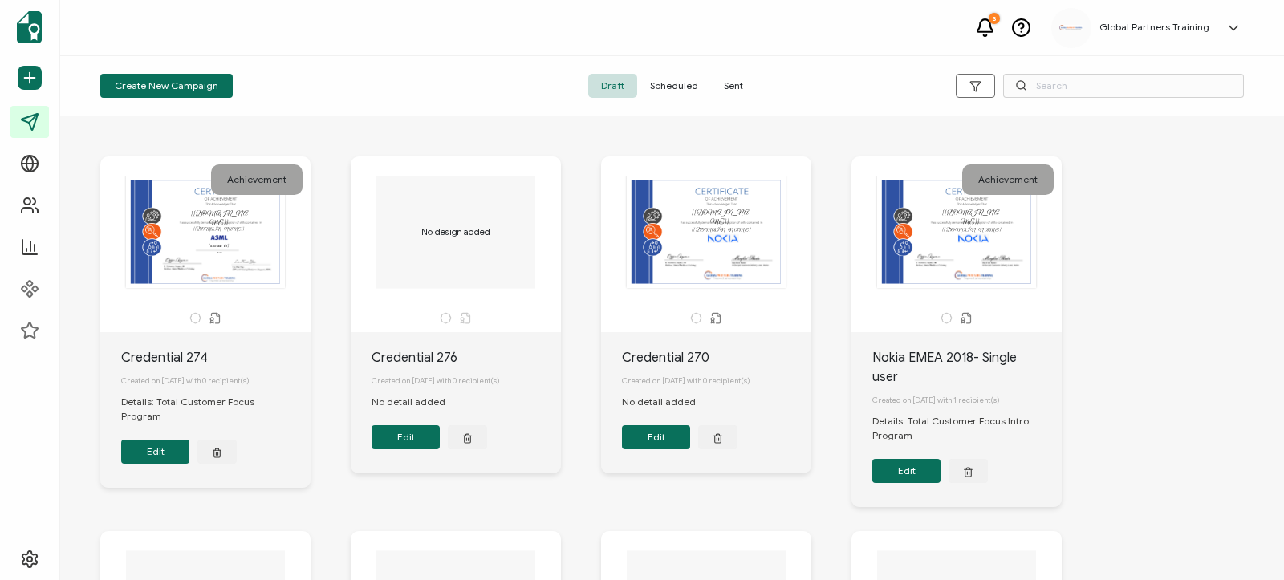
click at [732, 89] on span "Sent" at bounding box center [733, 86] width 45 height 24
